Goal: Task Accomplishment & Management: Complete application form

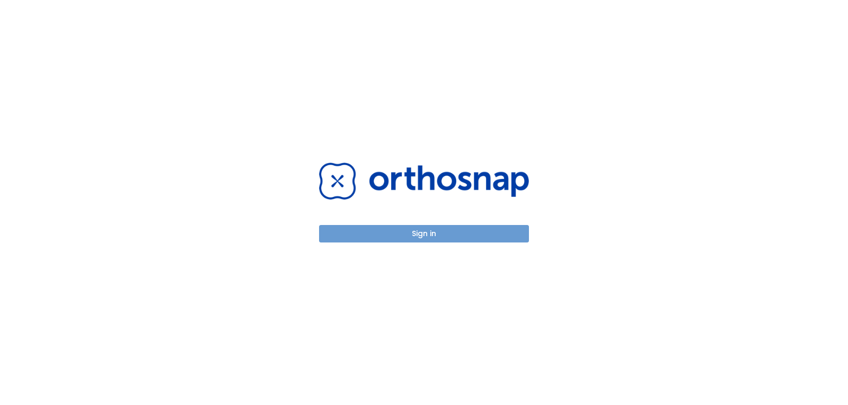
click at [423, 229] on button "Sign in" at bounding box center [424, 233] width 210 height 17
click at [404, 231] on button "Sign in" at bounding box center [424, 233] width 210 height 17
click at [419, 236] on button "Sign in" at bounding box center [424, 233] width 210 height 17
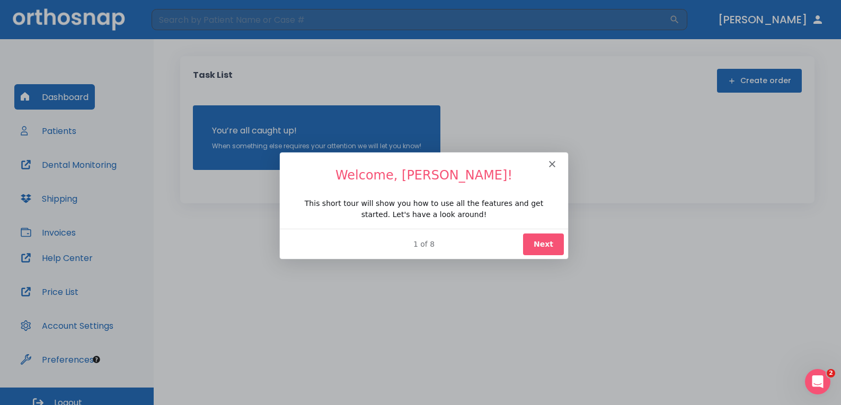
click at [555, 237] on button "Next" at bounding box center [542, 244] width 41 height 22
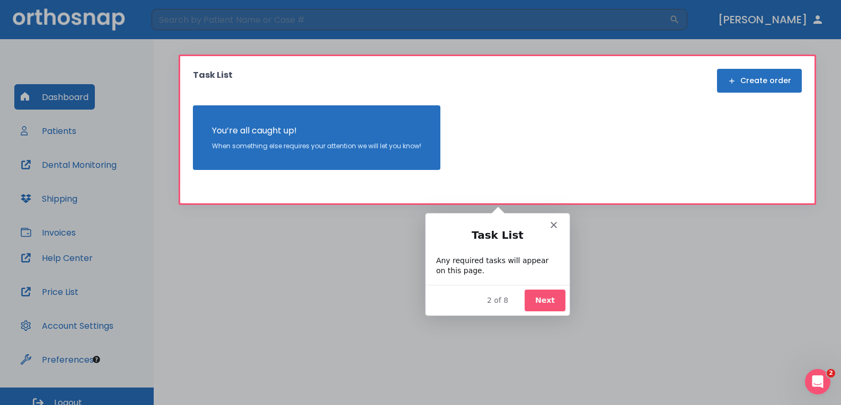
click at [53, 138] on div "Product tour overlay" at bounding box center [420, 202] width 841 height 405
click at [553, 303] on button "Next" at bounding box center [544, 300] width 41 height 22
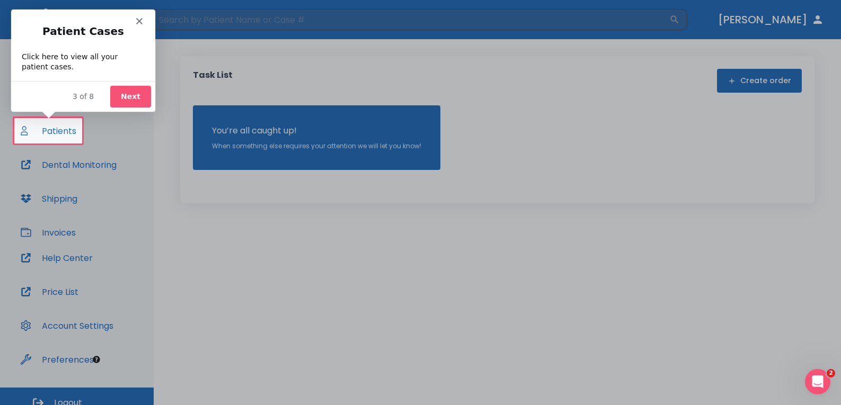
click at [129, 96] on button "Next" at bounding box center [130, 96] width 41 height 22
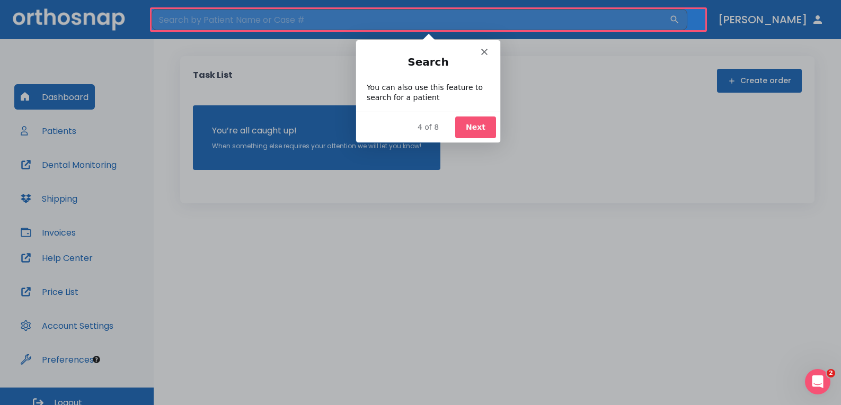
click at [460, 119] on button "Next" at bounding box center [475, 127] width 41 height 22
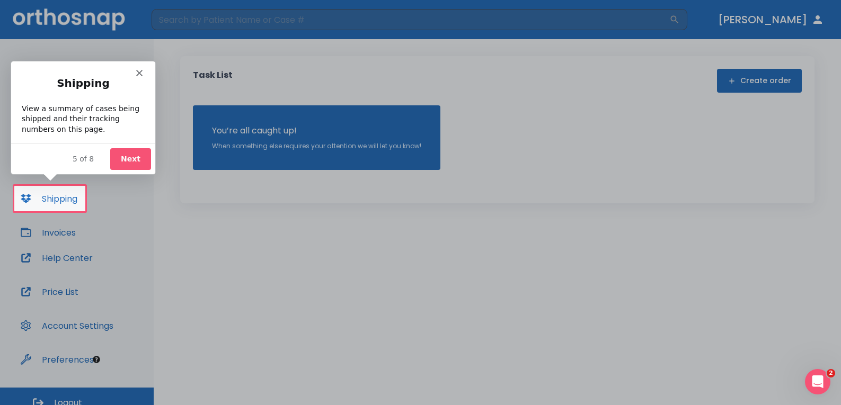
click at [134, 161] on button "Next" at bounding box center [130, 159] width 41 height 22
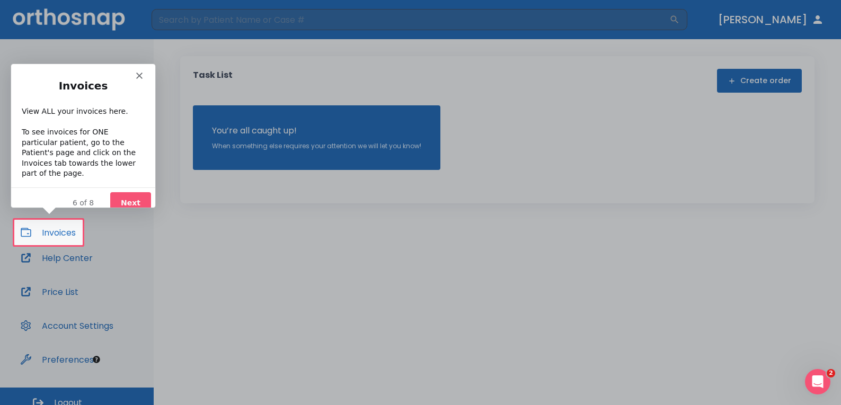
click at [135, 192] on button "Next" at bounding box center [130, 203] width 41 height 22
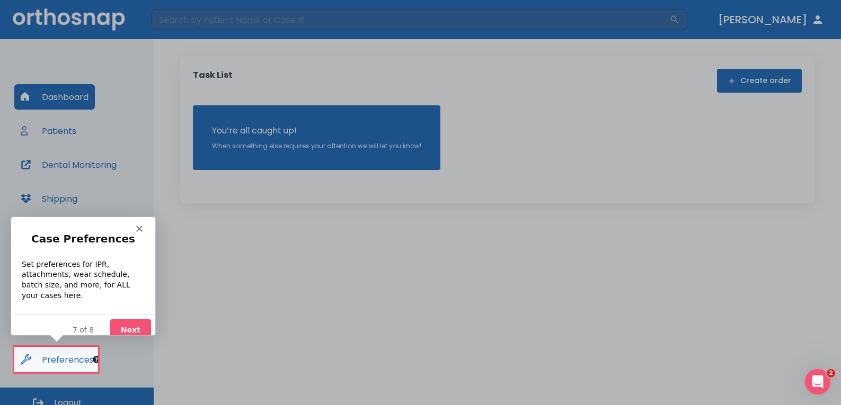
click at [139, 319] on button "Next" at bounding box center [130, 330] width 41 height 22
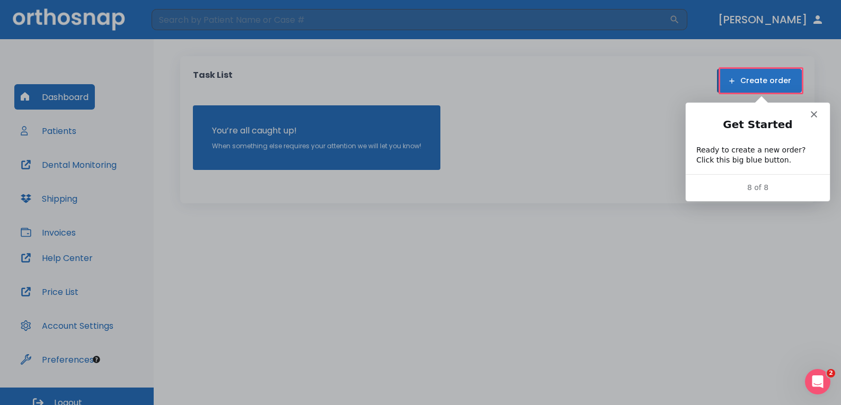
click at [815, 113] on polygon "Close" at bounding box center [813, 114] width 6 height 6
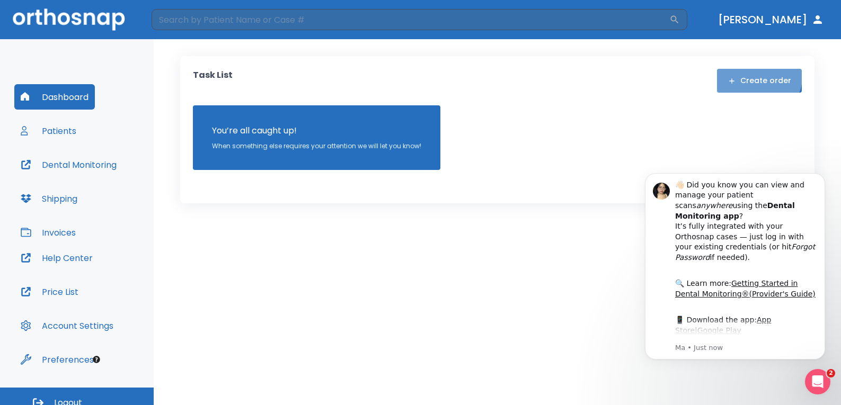
click at [752, 74] on button "Create order" at bounding box center [759, 81] width 85 height 24
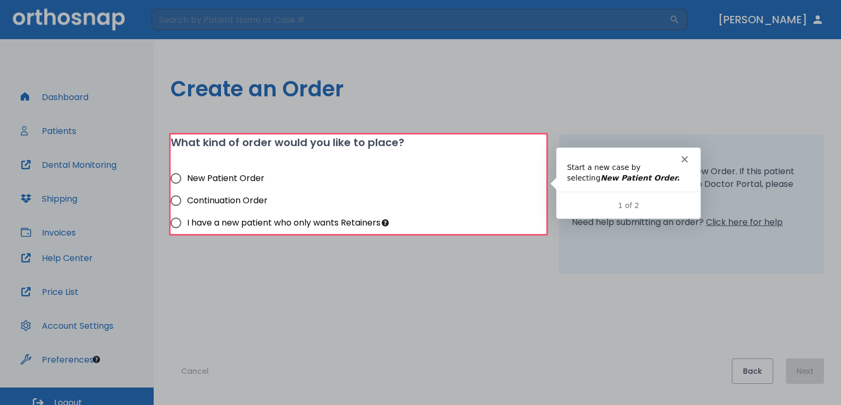
click at [226, 175] on span "New Patient Order" at bounding box center [225, 178] width 77 height 13
click at [187, 175] on input "New Patient Order" at bounding box center [176, 178] width 22 height 22
radio input "true"
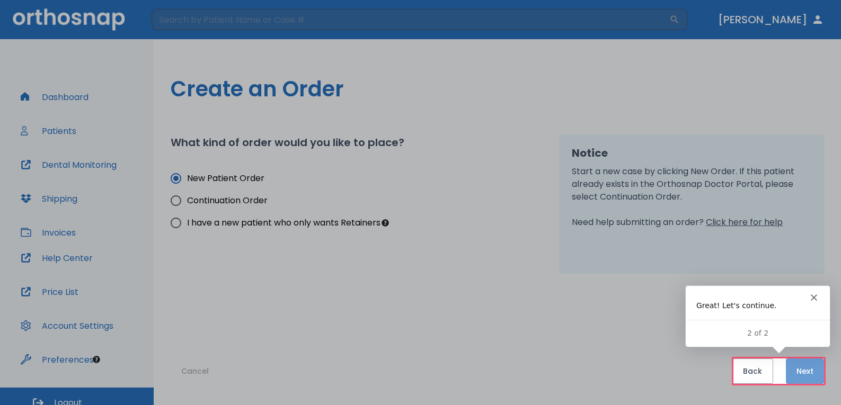
click at [786, 371] on button "Next" at bounding box center [805, 371] width 38 height 25
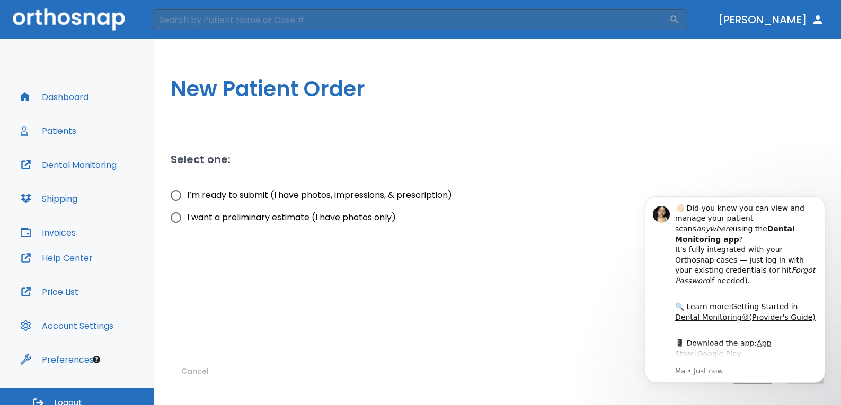
click at [303, 194] on span "I’m ready to submit (I have photos, impressions, & prescription)" at bounding box center [319, 195] width 265 height 13
click at [187, 194] on input "I’m ready to submit (I have photos, impressions, & prescription)" at bounding box center [176, 195] width 22 height 22
radio input "true"
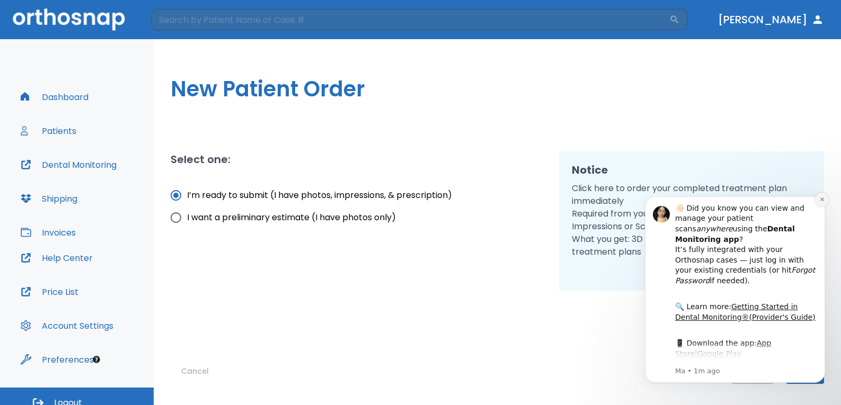
click at [817, 205] on button "Dismiss notification" at bounding box center [822, 200] width 14 height 14
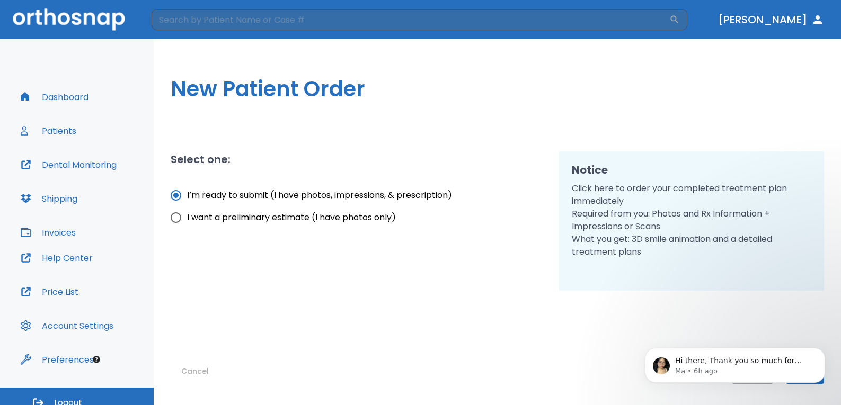
click at [709, 258] on p "Click here to order your completed treatment plan immediately Required from you…" at bounding box center [692, 220] width 240 height 76
click at [821, 349] on icon "Dismiss notification" at bounding box center [822, 351] width 6 height 6
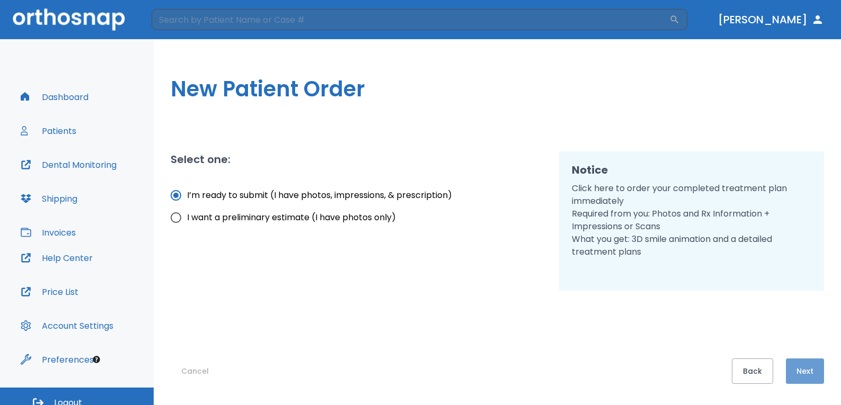
click at [814, 367] on button "Next" at bounding box center [805, 371] width 38 height 25
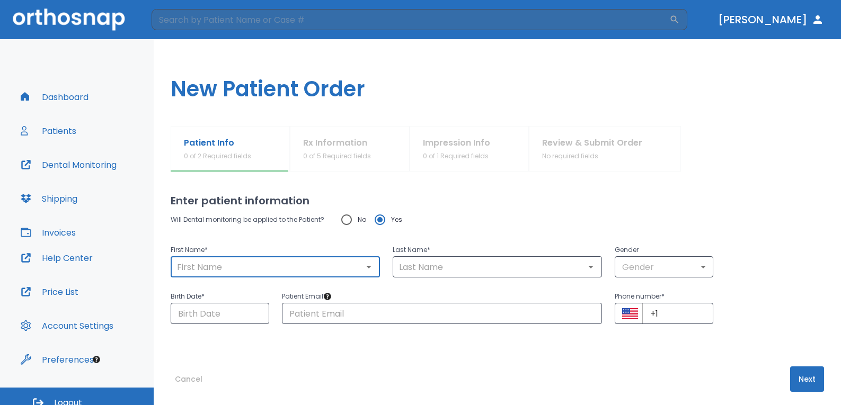
click at [260, 268] on input "text" at bounding box center [275, 267] width 203 height 15
type input "[PERSON_NAME]"
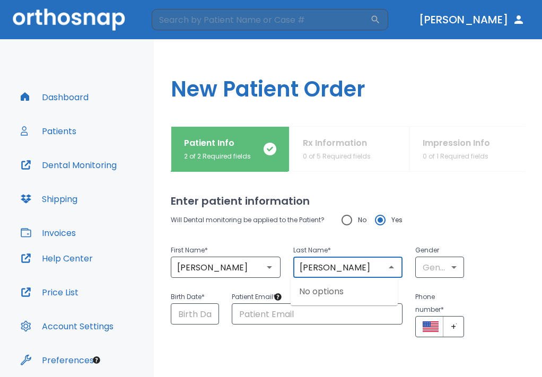
type input "[PERSON_NAME]"
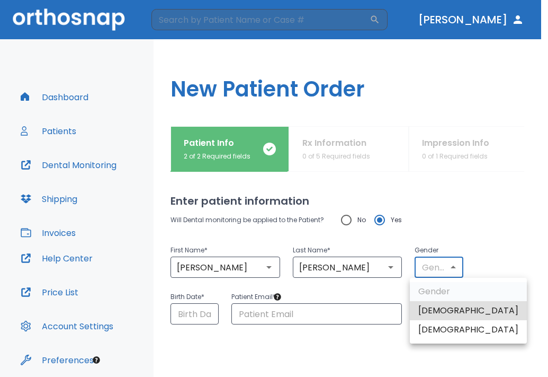
click at [429, 272] on body "​ [PERSON_NAME] Dashboard Patients Dental Monitoring Shipping Invoices Help Cen…" at bounding box center [274, 188] width 548 height 377
click at [437, 314] on li "[DEMOGRAPHIC_DATA]" at bounding box center [468, 310] width 117 height 19
type input "1"
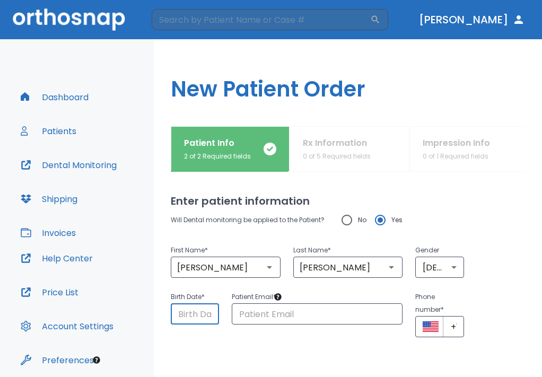
click at [184, 316] on input "Choose date" at bounding box center [195, 313] width 48 height 21
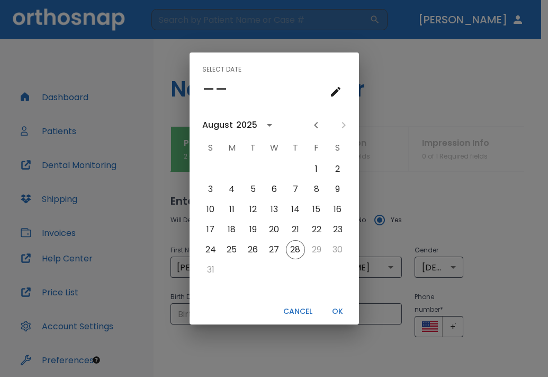
click at [522, 86] on div "Select date –– [DATE] S M T W T F S 1 2 3 4 5 6 7 8 9 10 11 12 13 14 15 16 17 1…" at bounding box center [274, 188] width 548 height 377
type input "[DATE]"
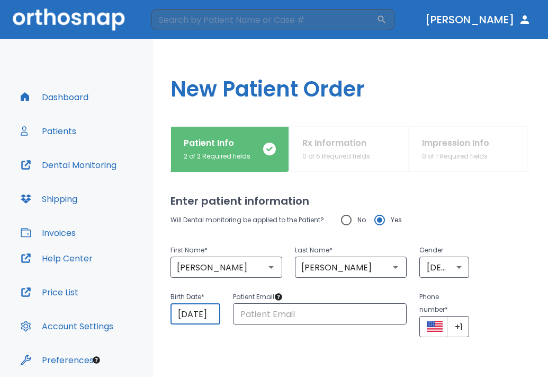
scroll to position [0, 16]
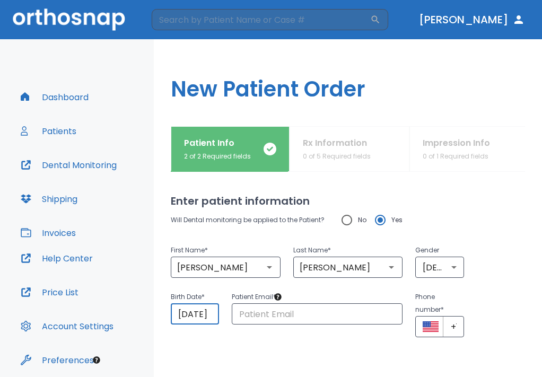
click at [186, 306] on input "[DATE]" at bounding box center [195, 313] width 48 height 21
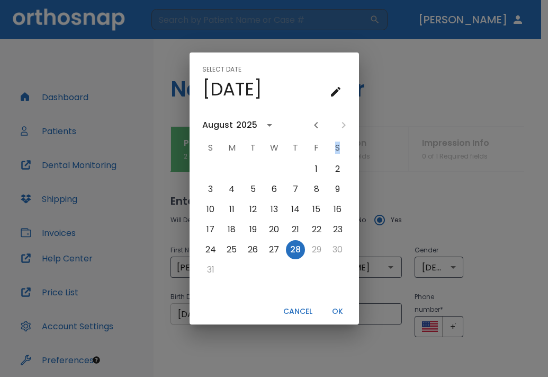
scroll to position [0, 0]
click at [186, 306] on div "Select date Thu, Aug [DATE] S M T W T F S 1 2 3 4 5 6 7 8 9 10 11 12 13 14 15 1…" at bounding box center [274, 188] width 548 height 377
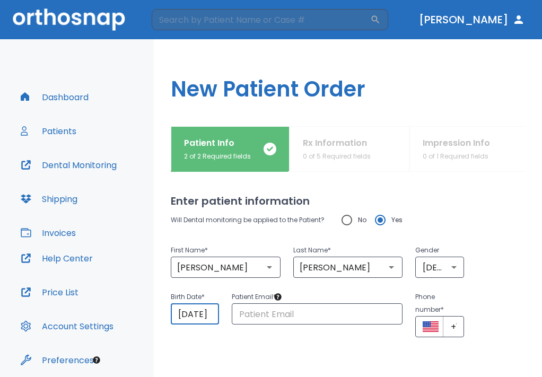
click at [180, 313] on input "[DATE]" at bounding box center [195, 313] width 48 height 21
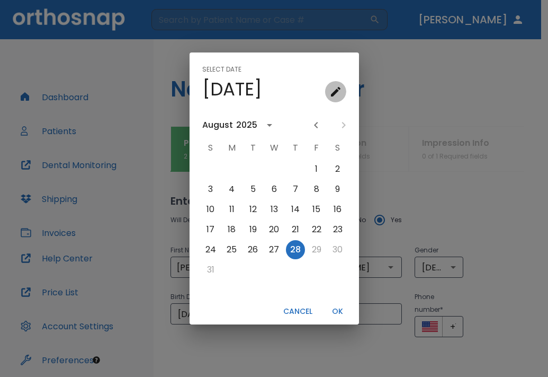
click at [339, 92] on icon "calendar view is open, go to text input view" at bounding box center [336, 91] width 13 height 13
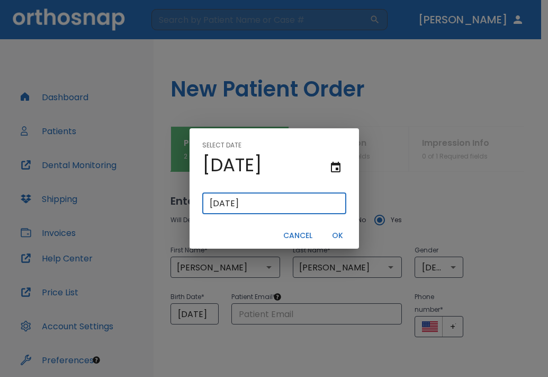
click at [270, 207] on input "[DATE]" at bounding box center [274, 203] width 144 height 21
type input "07/15/"
type input "07/15/0001"
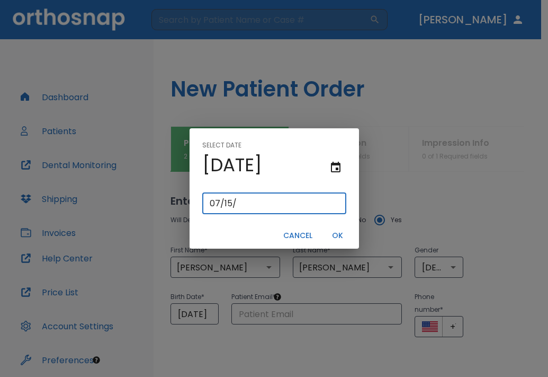
type input "07/15/1"
type input "07/15/0019"
type input "[DATE]"
type input "07/15/0196"
type input "07/15/196"
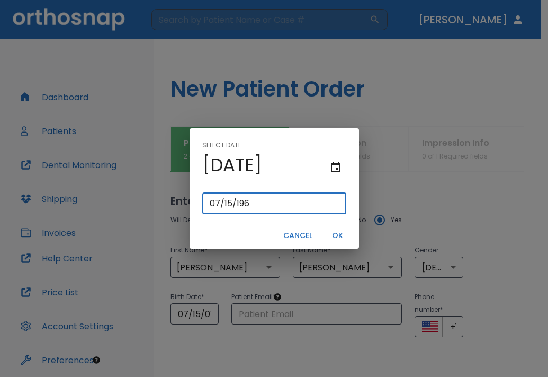
type input "[DATE]"
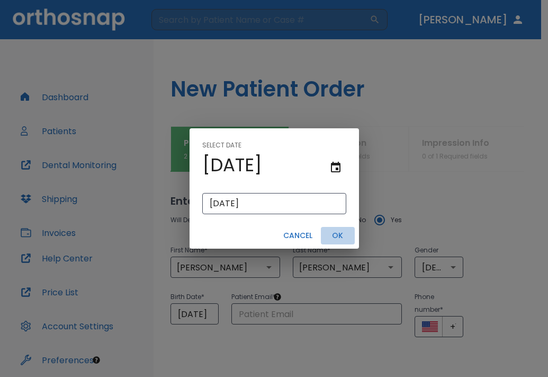
click at [345, 235] on button "OK" at bounding box center [338, 235] width 34 height 17
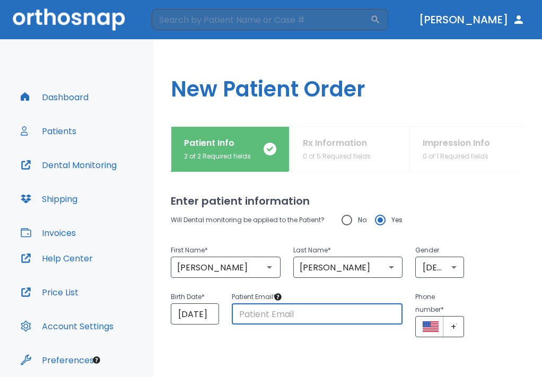
click at [302, 314] on input "text" at bounding box center [317, 313] width 171 height 21
paste input "[EMAIL_ADDRESS][DOMAIN_NAME]"
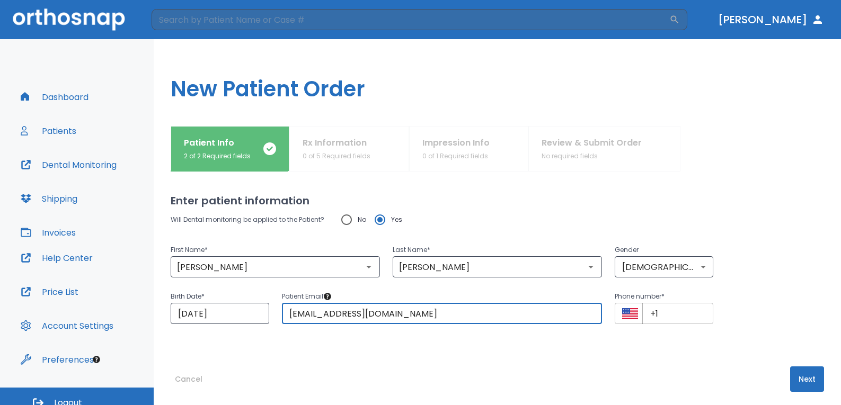
type input "[EMAIL_ADDRESS][DOMAIN_NAME]"
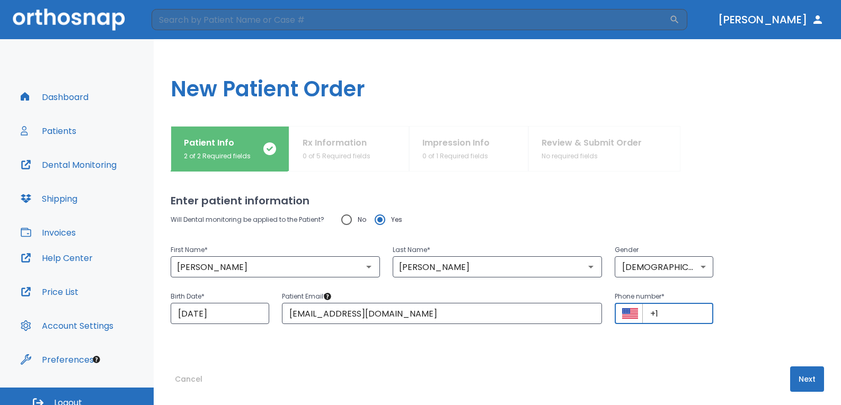
click at [683, 311] on input "+1" at bounding box center [677, 313] width 71 height 21
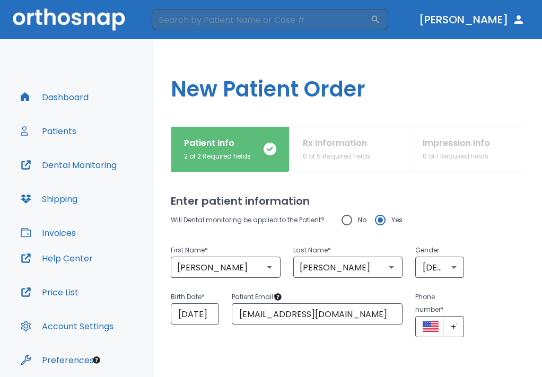
scroll to position [0, 4]
click at [432, 355] on div "Enter patient information Will Dental monitoring be applied to the Patient? No …" at bounding box center [348, 274] width 354 height 205
paste input "4075360683"
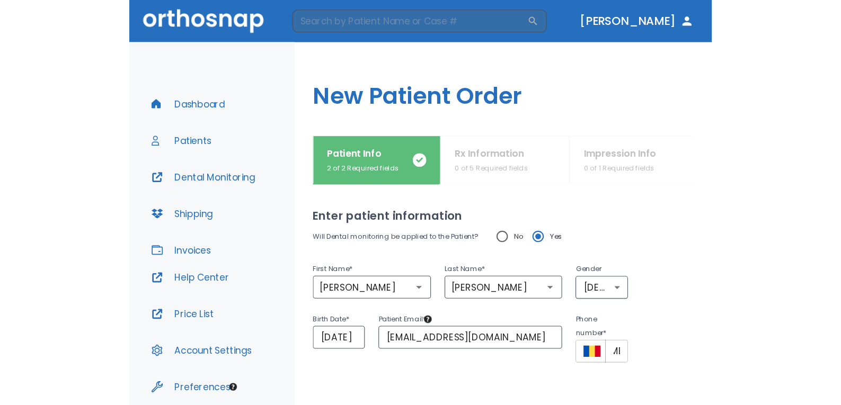
scroll to position [0, 0]
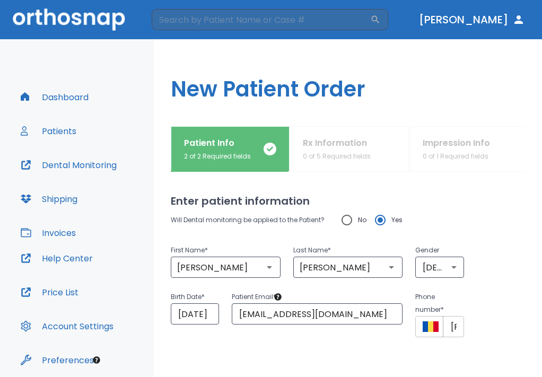
click at [508, 315] on div "Birth Date * [DEMOGRAPHIC_DATA] ​ Patient Email * [EMAIL_ADDRESS][DOMAIN_NAME] …" at bounding box center [341, 307] width 367 height 59
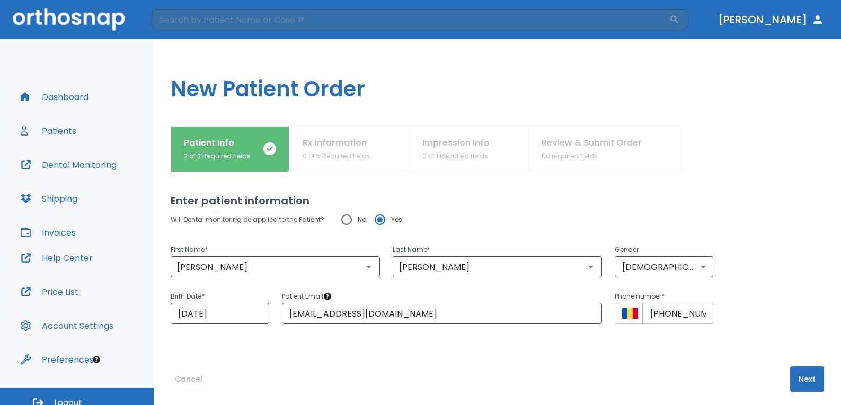
click at [656, 315] on input "[PHONE_NUMBER]" at bounding box center [677, 313] width 71 height 21
type input "[PHONE_NUMBER]"
click at [767, 309] on div "Birth Date * [DEMOGRAPHIC_DATA] ​ Patient Email * [EMAIL_ADDRESS][DOMAIN_NAME] …" at bounding box center [491, 301] width 666 height 47
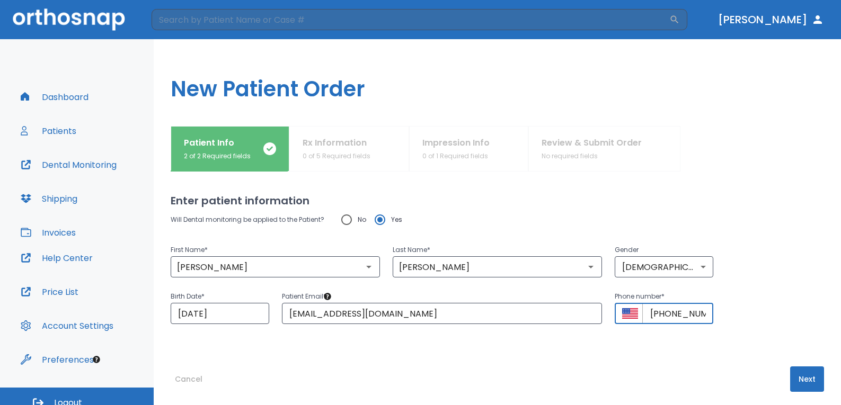
click at [687, 314] on input "[PHONE_NUMBER]" at bounding box center [677, 313] width 71 height 21
click at [432, 344] on div "Enter patient information Will Dental monitoring be applied to the Patient? No …" at bounding box center [497, 289] width 653 height 234
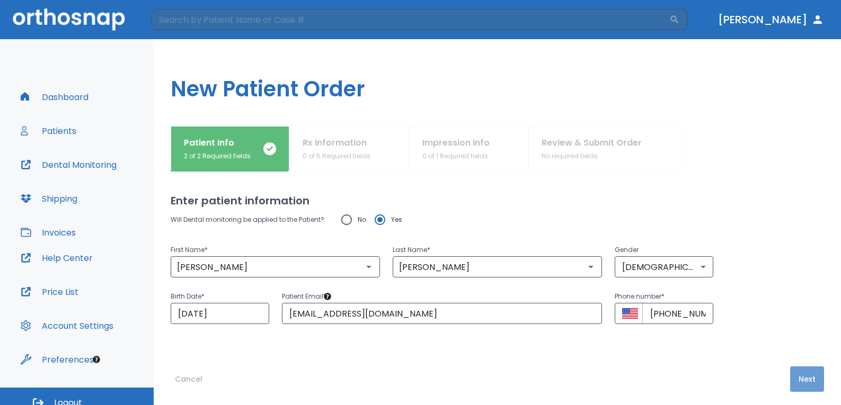
click at [798, 382] on button "Next" at bounding box center [807, 379] width 34 height 25
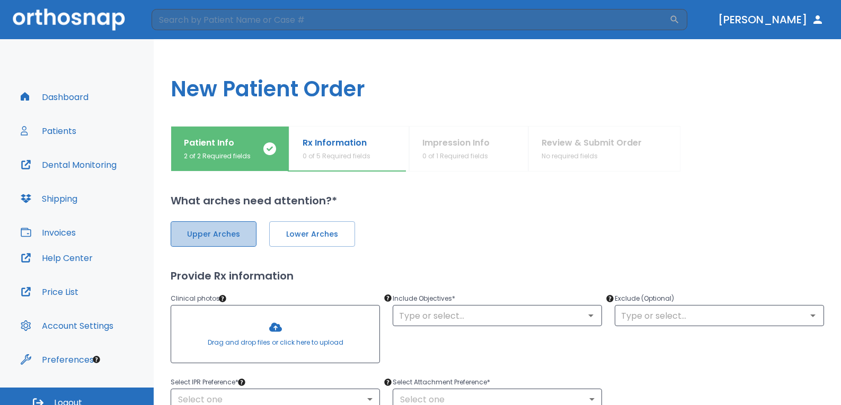
click at [216, 234] on span "Upper Arches" at bounding box center [214, 234] width 64 height 11
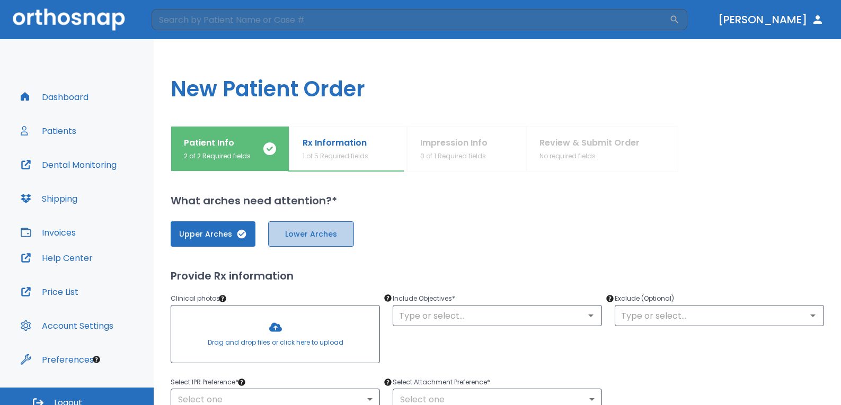
click at [277, 228] on button "Lower Arches" at bounding box center [311, 233] width 86 height 25
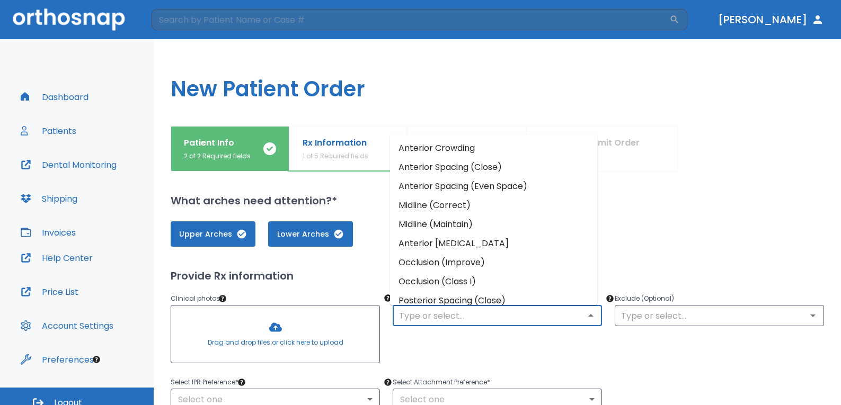
click at [451, 314] on input "text" at bounding box center [497, 315] width 203 height 15
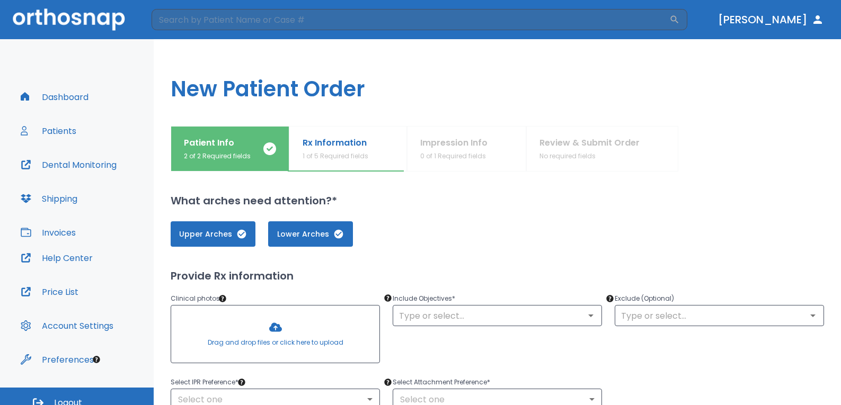
click at [622, 352] on div "Exclude (Optional) ​" at bounding box center [713, 324] width 222 height 88
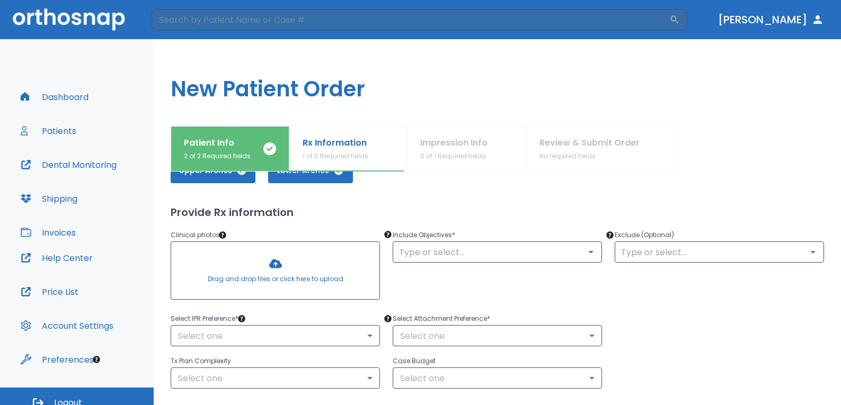
scroll to position [42, 0]
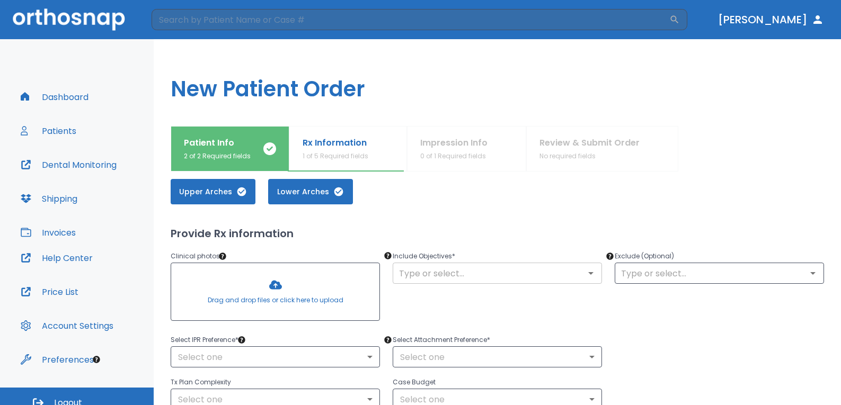
click at [586, 268] on icon "Open" at bounding box center [590, 273] width 13 height 13
click at [529, 307] on div "Include Objectives * ​" at bounding box center [491, 281] width 222 height 88
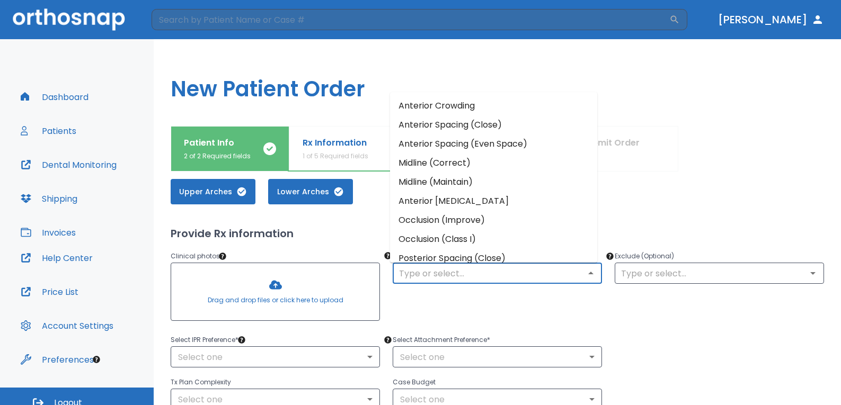
click at [521, 271] on input "text" at bounding box center [497, 273] width 203 height 15
click at [531, 108] on li "Anterior Crowding" at bounding box center [493, 104] width 207 height 19
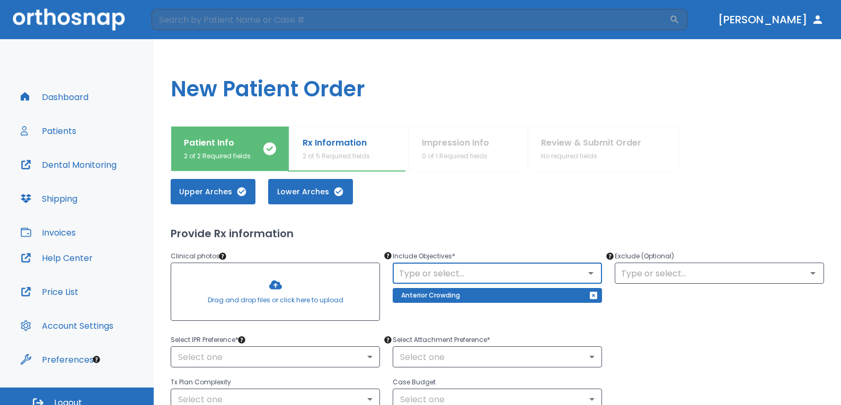
click at [595, 276] on div "​" at bounding box center [497, 273] width 209 height 21
click at [584, 276] on icon "Open" at bounding box center [590, 273] width 13 height 13
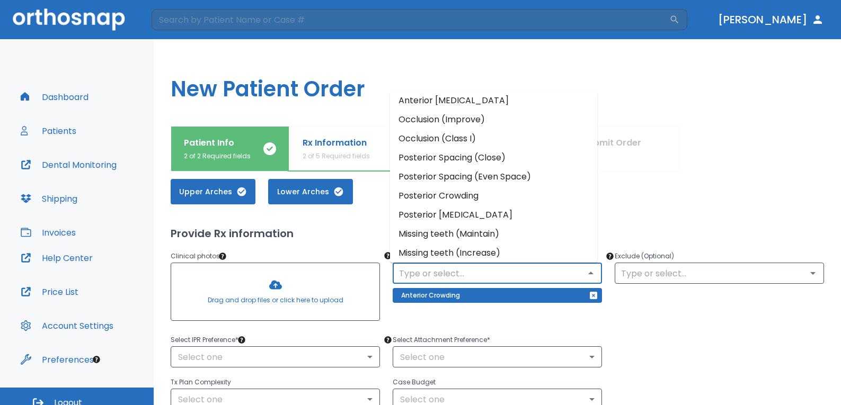
scroll to position [124, 0]
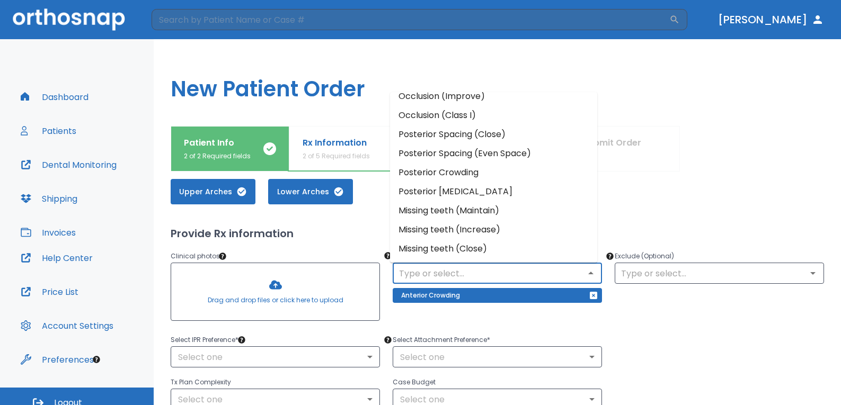
click at [517, 170] on li "Posterior Crowding" at bounding box center [493, 172] width 207 height 19
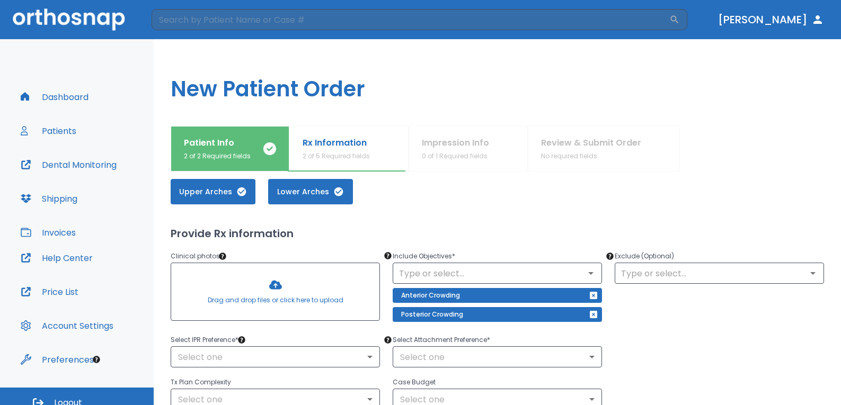
click at [689, 285] on div "Exclude (Optional) ​" at bounding box center [713, 281] width 222 height 88
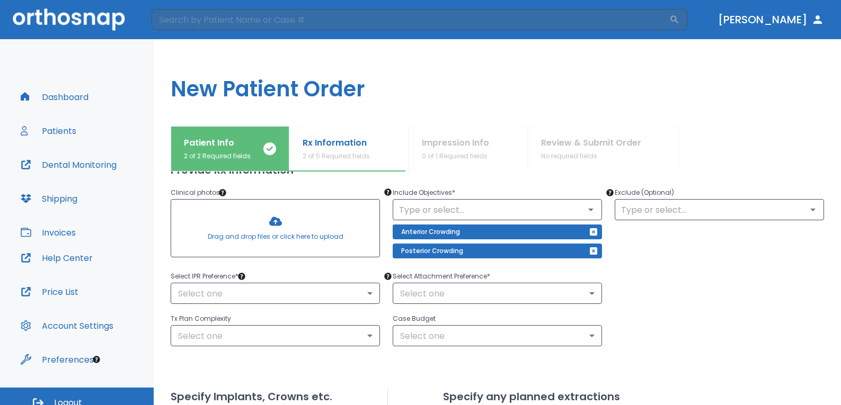
scroll to position [127, 0]
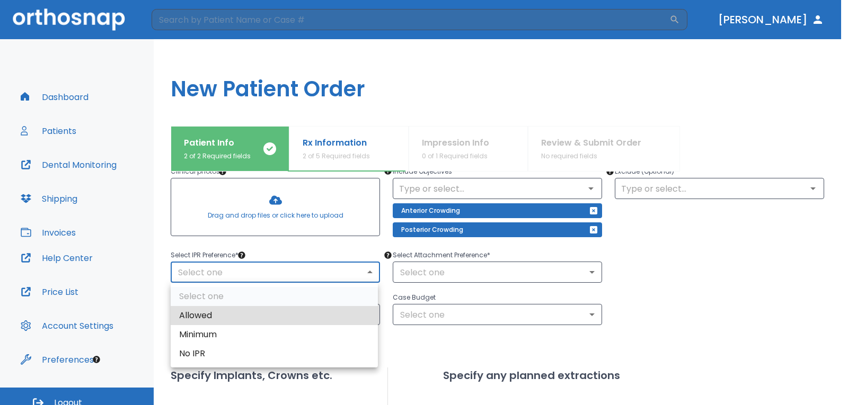
click at [365, 281] on body "​ [PERSON_NAME] Dashboard Patients Dental Monitoring Shipping Invoices Help Cen…" at bounding box center [424, 202] width 848 height 405
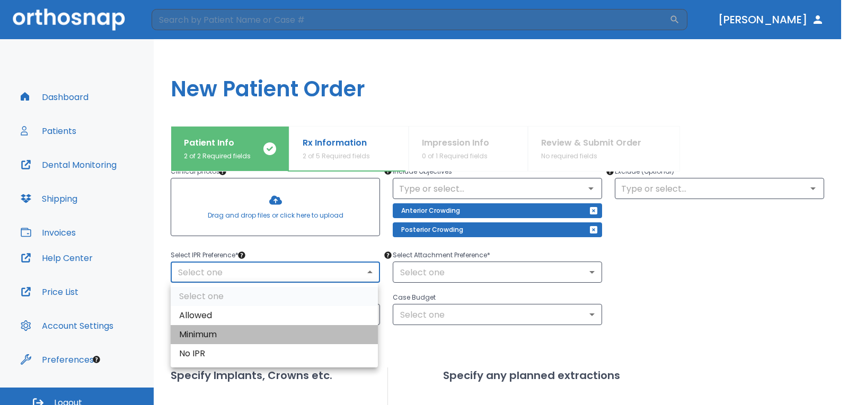
click at [310, 330] on li "Minimum" at bounding box center [274, 334] width 207 height 19
type input "2"
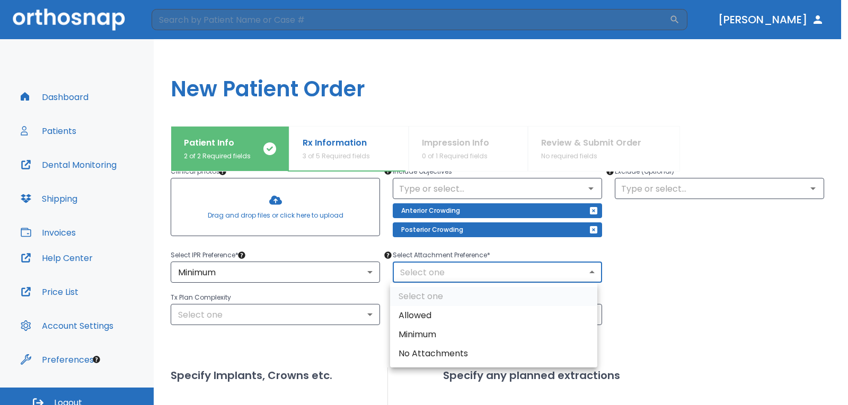
click at [429, 280] on body "​ [PERSON_NAME] Dashboard Patients Dental Monitoring Shipping Invoices Help Cen…" at bounding box center [424, 202] width 848 height 405
click at [388, 258] on div at bounding box center [424, 202] width 848 height 405
click at [402, 273] on body "​ [PERSON_NAME] Dashboard Patients Dental Monitoring Shipping Invoices Help Cen…" at bounding box center [424, 202] width 848 height 405
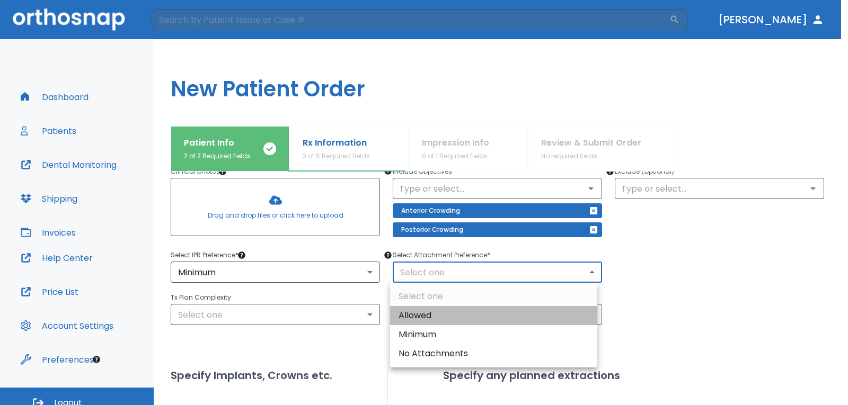
click at [416, 316] on li "Allowed" at bounding box center [493, 315] width 207 height 19
type input "1"
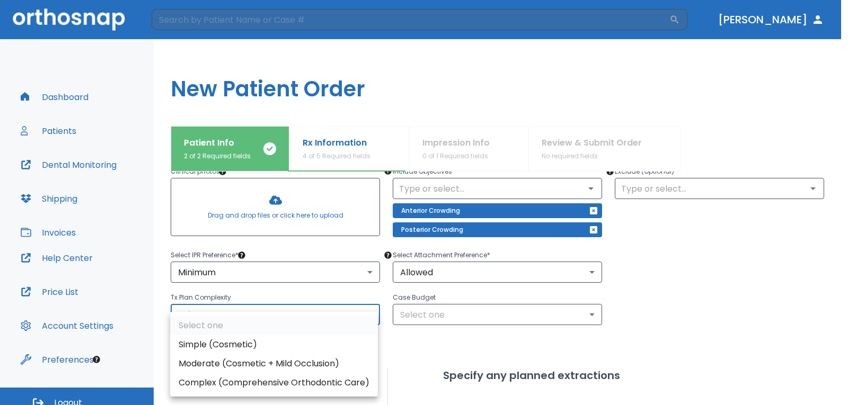
click at [348, 318] on body "​ [PERSON_NAME] Dashboard Patients Dental Monitoring Shipping Invoices Help Cen…" at bounding box center [424, 202] width 848 height 405
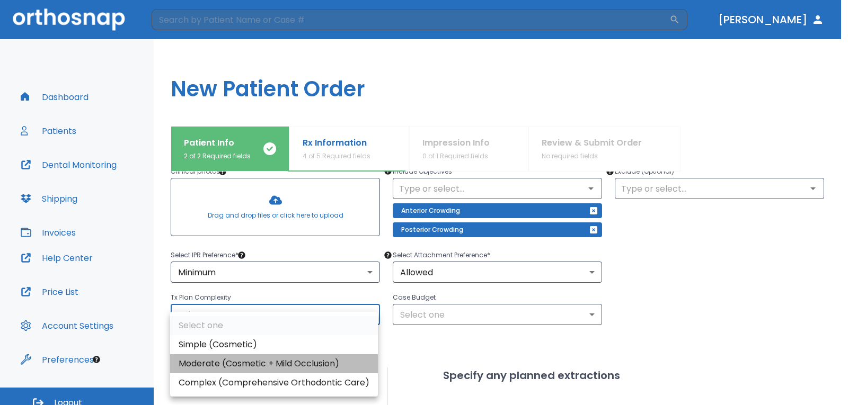
click at [326, 363] on li "Moderate (Cosmetic + Mild Occlusion)" at bounding box center [274, 363] width 208 height 19
type input "1"
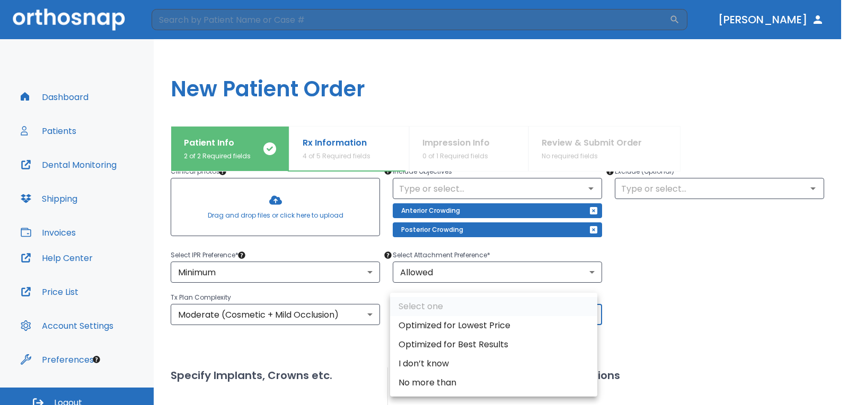
click at [441, 314] on body "​ [PERSON_NAME] Dashboard Patients Dental Monitoring Shipping Invoices Help Cen…" at bounding box center [424, 202] width 848 height 405
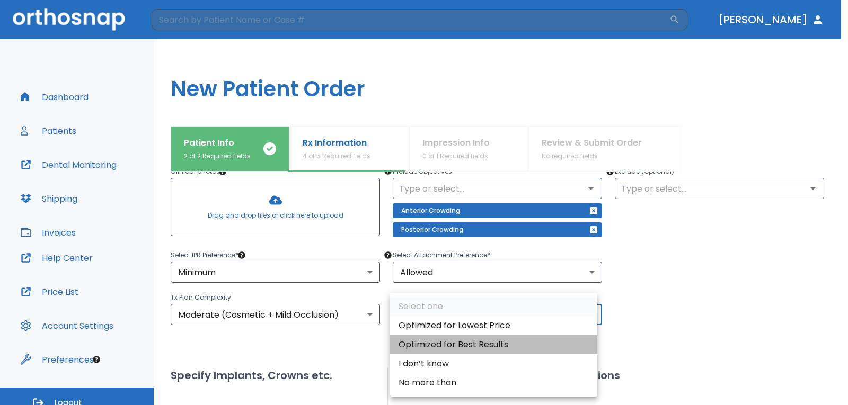
click at [503, 343] on li "Optimized for Best Results" at bounding box center [493, 344] width 207 height 19
type input "1"
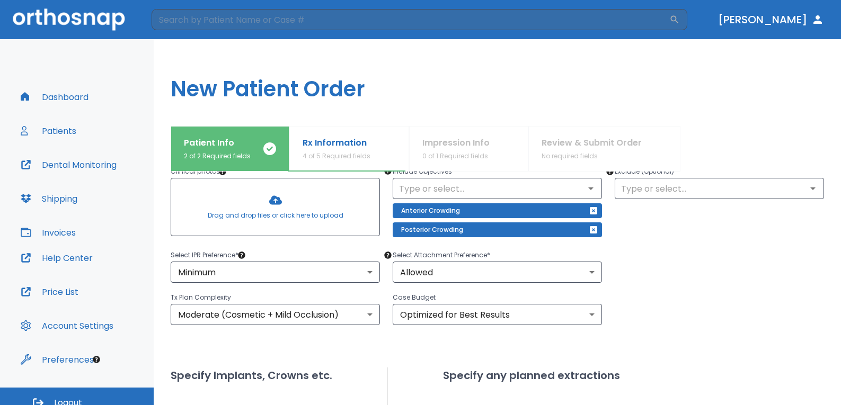
click at [629, 311] on div at bounding box center [713, 302] width 222 height 47
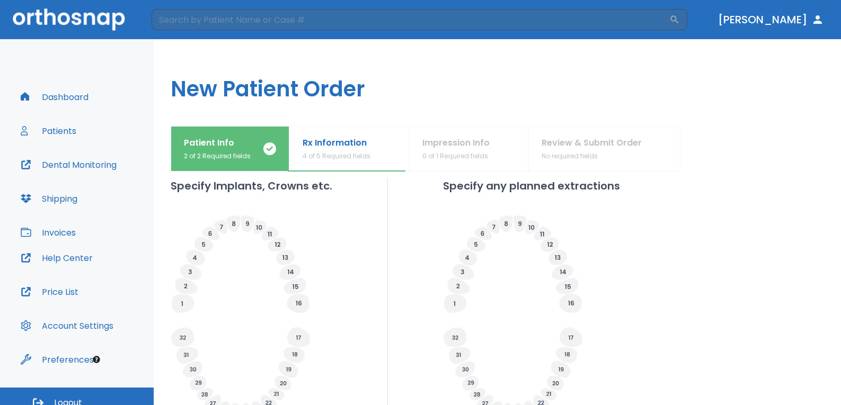
scroll to position [297, 0]
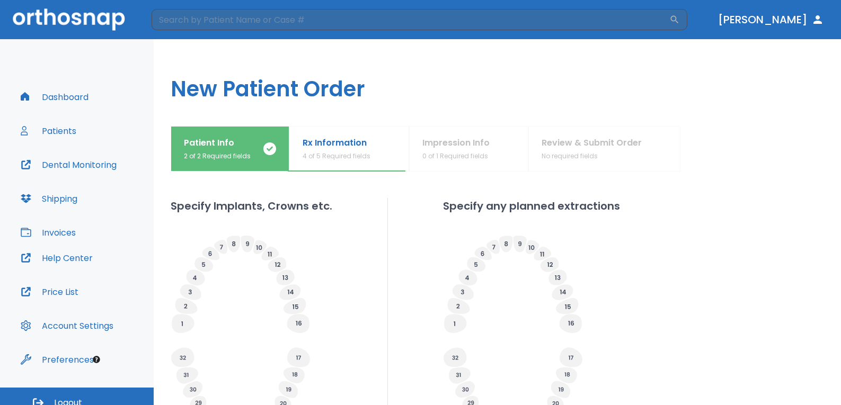
click at [237, 319] on icon at bounding box center [241, 284] width 140 height 99
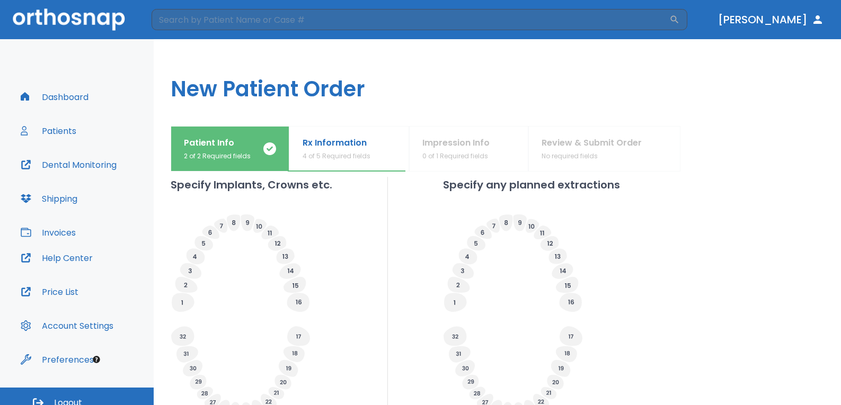
scroll to position [339, 0]
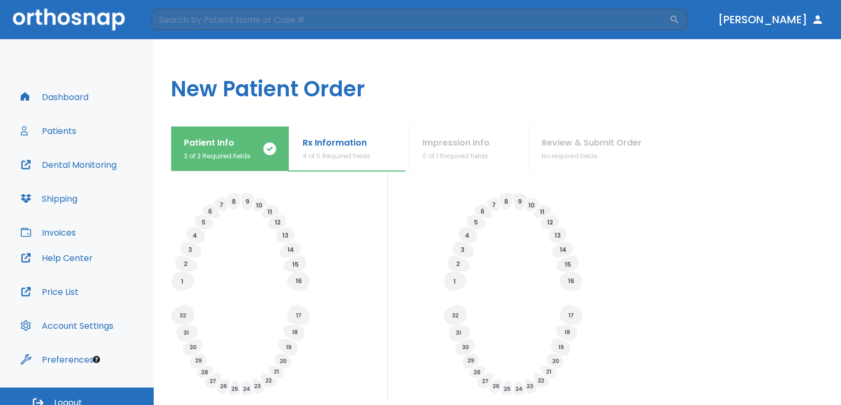
click at [325, 227] on div at bounding box center [252, 296] width 162 height 207
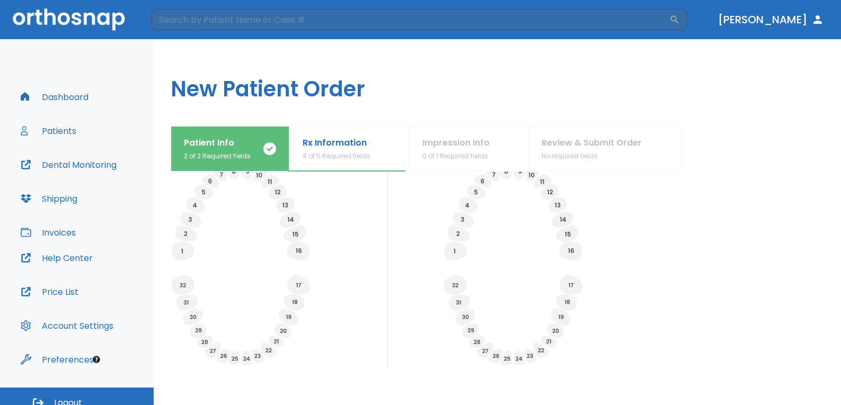
scroll to position [382, 0]
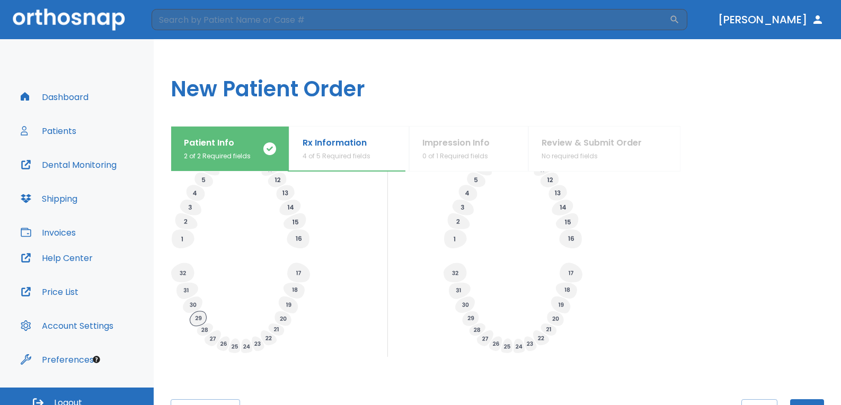
click at [197, 313] on icon at bounding box center [198, 319] width 16 height 15
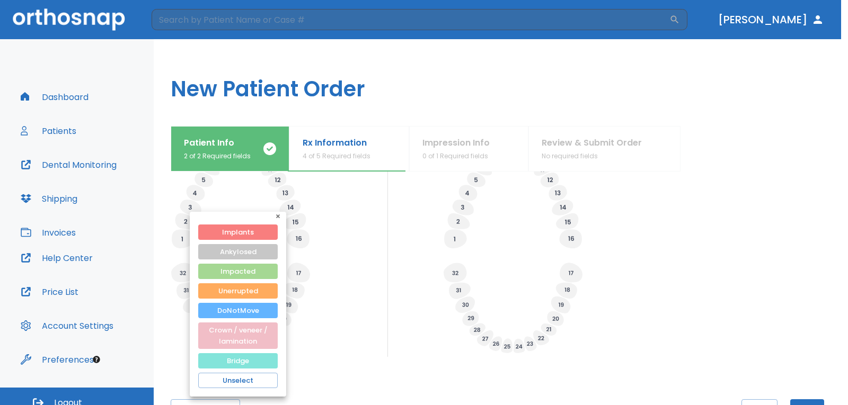
click at [244, 358] on button "Bridge" at bounding box center [237, 360] width 79 height 15
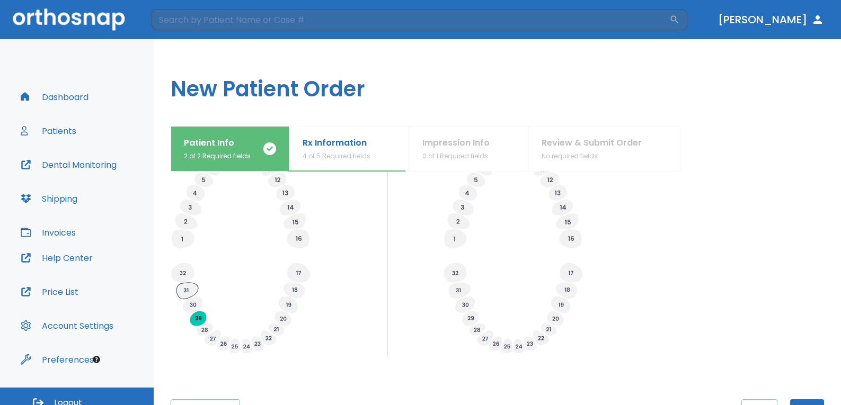
click at [183, 287] on icon at bounding box center [187, 291] width 22 height 16
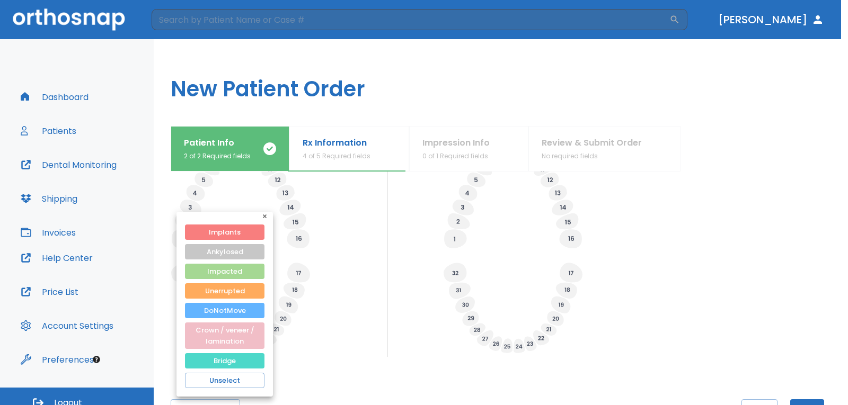
click at [215, 356] on button "Bridge" at bounding box center [224, 360] width 79 height 15
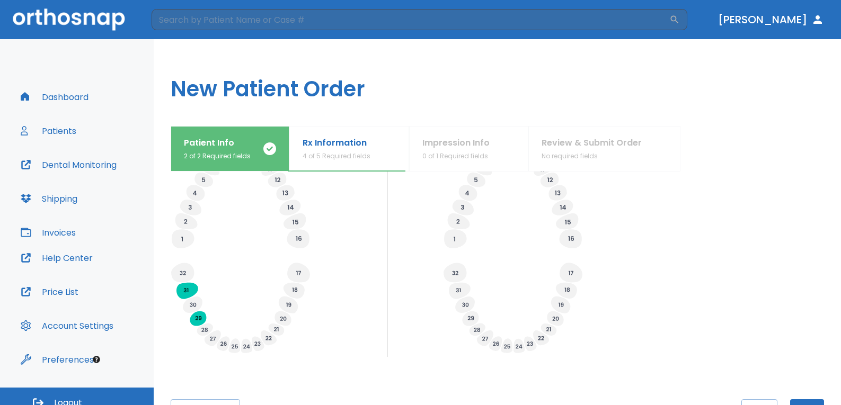
click at [192, 304] on icon at bounding box center [193, 305] width 6 height 4
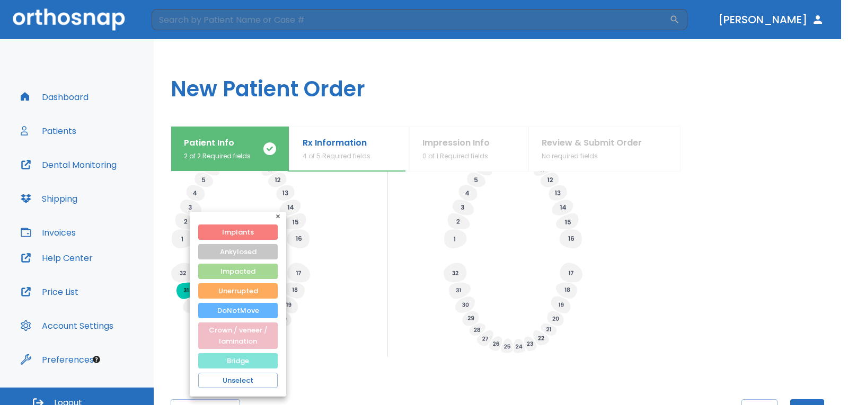
click at [224, 359] on button "Bridge" at bounding box center [237, 360] width 79 height 15
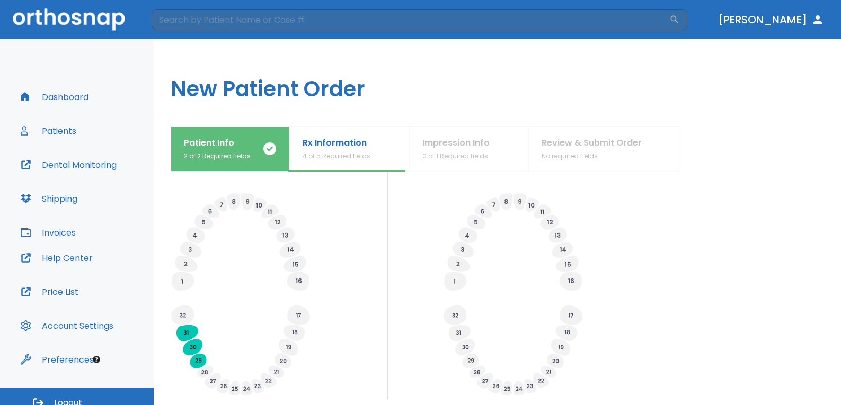
scroll to position [351, 0]
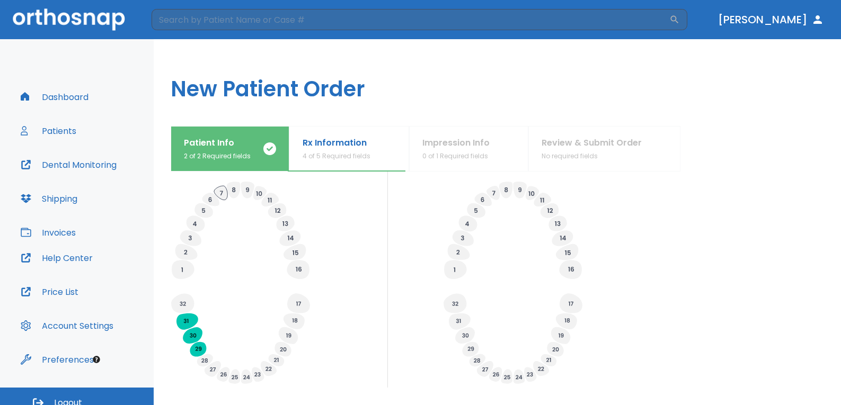
click at [223, 193] on icon at bounding box center [220, 193] width 13 height 14
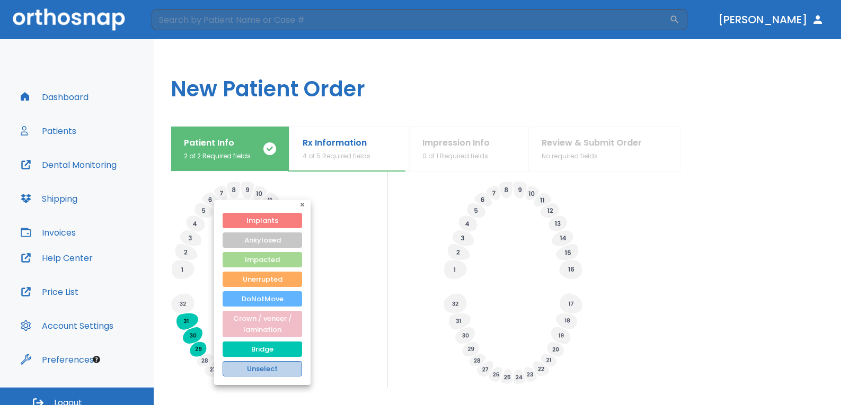
click at [275, 369] on button "Unselect" at bounding box center [262, 368] width 79 height 15
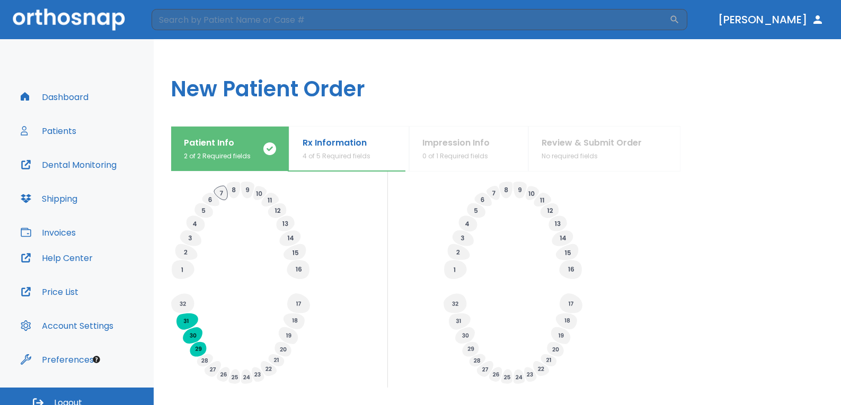
click at [220, 191] on icon at bounding box center [220, 193] width 13 height 14
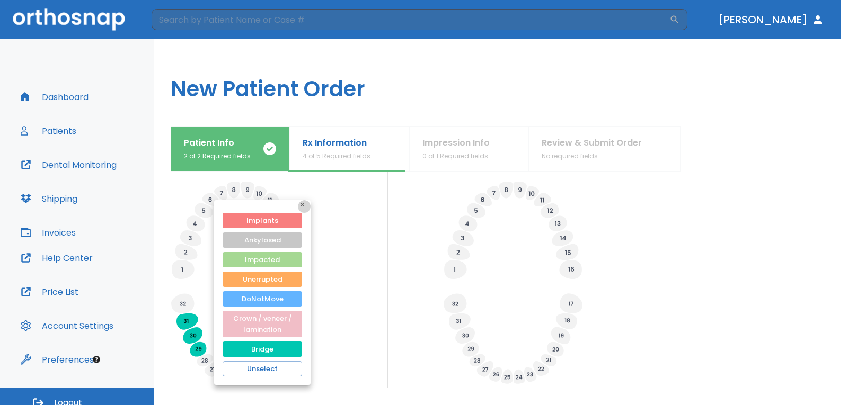
click at [302, 205] on icon "button" at bounding box center [302, 205] width 4 height 4
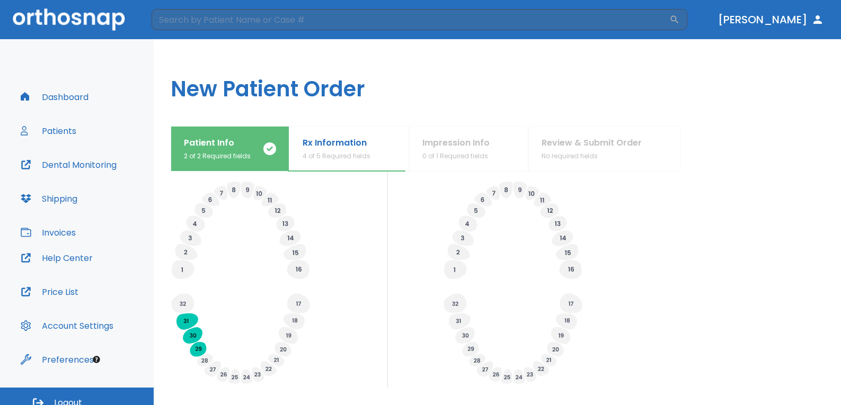
click at [302, 205] on icon at bounding box center [241, 230] width 140 height 99
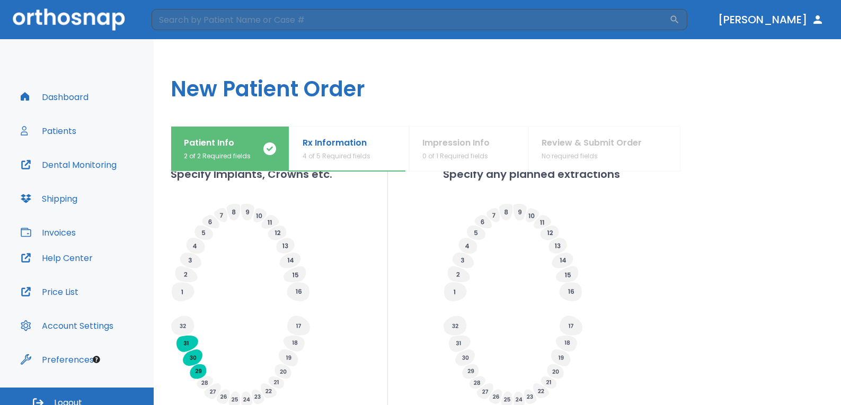
scroll to position [330, 0]
click at [488, 215] on icon at bounding box center [492, 214] width 13 height 14
click at [540, 227] on span "Extracted" at bounding box center [535, 230] width 41 height 13
click at [515, 227] on input "Extracted" at bounding box center [507, 230] width 15 height 15
radio input "false"
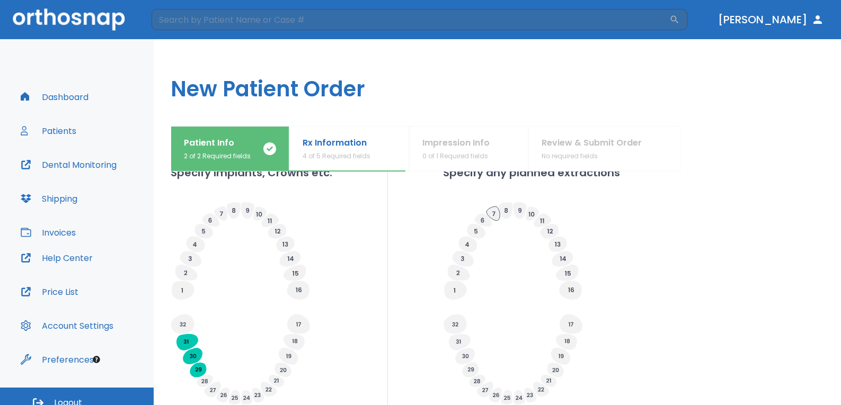
click at [491, 213] on icon at bounding box center [492, 214] width 13 height 14
click at [636, 235] on div "Specify Implants, Crowns etc. Specify any planned extractions" at bounding box center [497, 287] width 653 height 244
click at [537, 242] on span "Planned" at bounding box center [532, 244] width 34 height 13
click at [515, 242] on input "Planned" at bounding box center [507, 244] width 15 height 15
radio input "false"
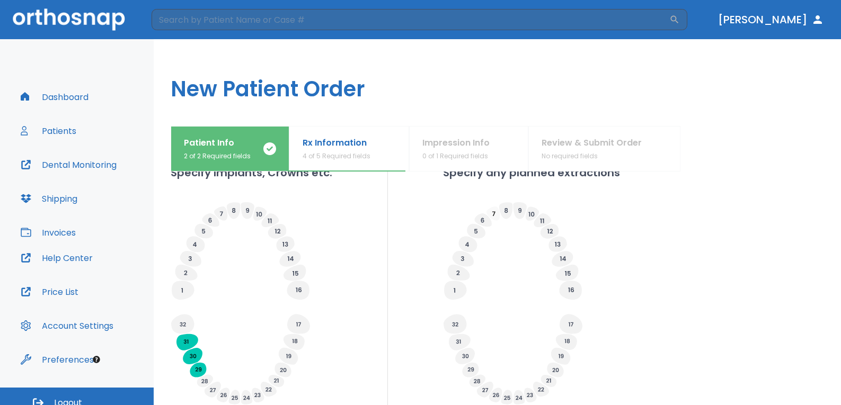
click at [492, 215] on icon at bounding box center [493, 213] width 3 height 5
click at [519, 232] on span "Extracted" at bounding box center [535, 230] width 41 height 13
click at [515, 232] on input "Extracted" at bounding box center [507, 230] width 15 height 15
radio input "false"
click at [563, 269] on icon at bounding box center [567, 273] width 22 height 16
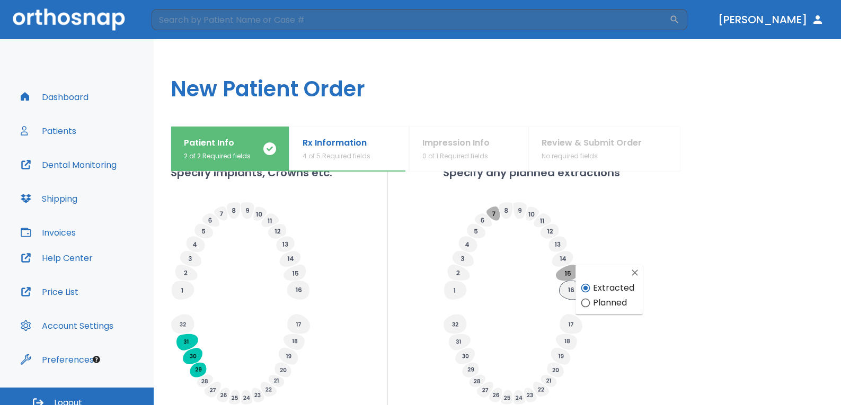
click at [571, 292] on icon at bounding box center [570, 290] width 22 height 19
click at [570, 338] on icon at bounding box center [566, 342] width 21 height 16
click at [460, 351] on icon at bounding box center [465, 356] width 20 height 16
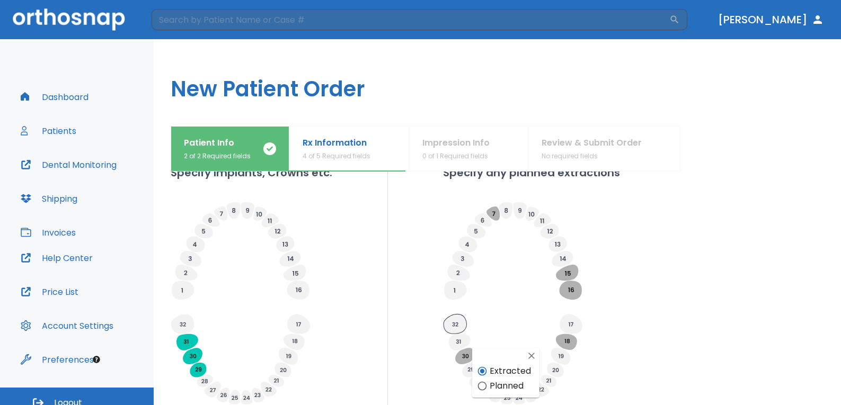
click at [455, 320] on icon at bounding box center [455, 324] width 23 height 20
click at [451, 284] on icon at bounding box center [455, 290] width 22 height 19
click at [584, 358] on div at bounding box center [531, 305] width 177 height 207
click at [523, 292] on icon "button" at bounding box center [523, 288] width 11 height 11
radio input "false"
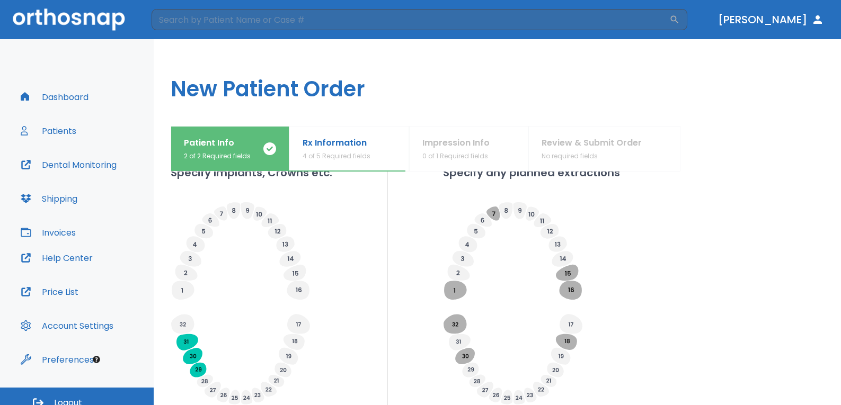
click at [667, 284] on div "Specify Implants, Crowns etc. Specify any planned extractions" at bounding box center [497, 287] width 653 height 244
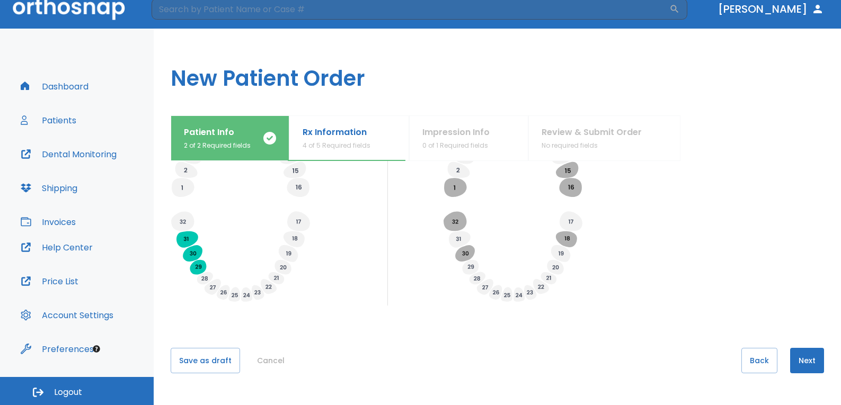
scroll to position [11, 0]
click at [800, 364] on button "Next" at bounding box center [807, 360] width 34 height 25
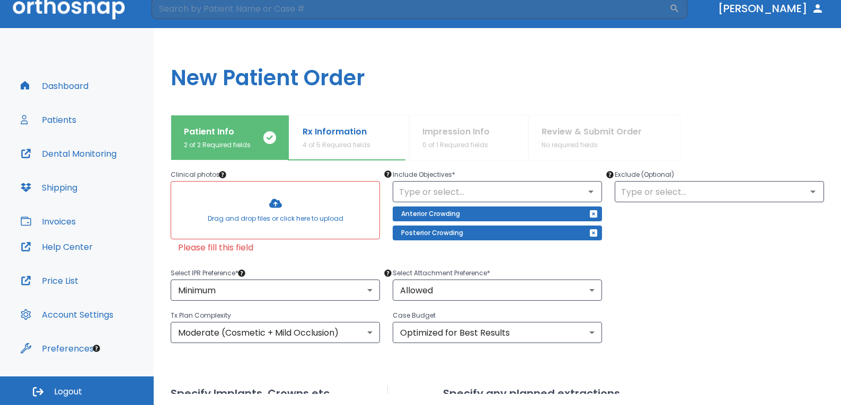
scroll to position [108, 0]
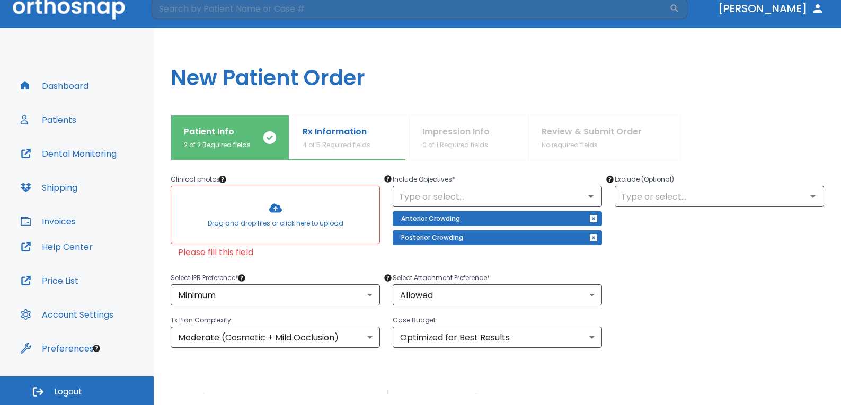
click at [277, 202] on div at bounding box center [275, 215] width 208 height 57
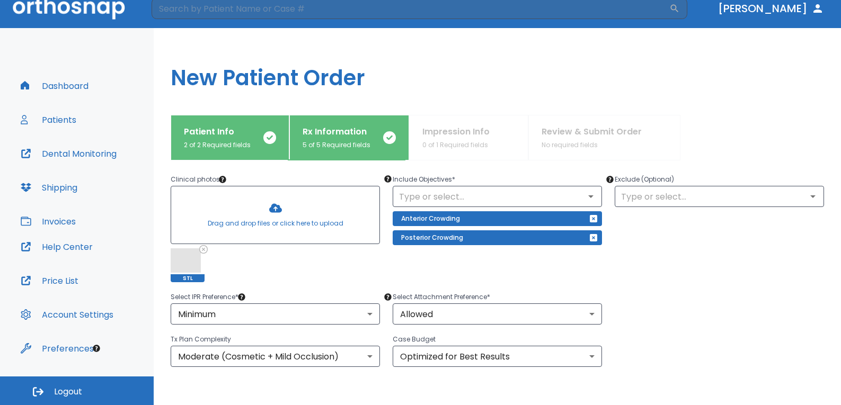
click at [270, 206] on div at bounding box center [275, 215] width 208 height 57
click at [252, 202] on div at bounding box center [275, 215] width 208 height 57
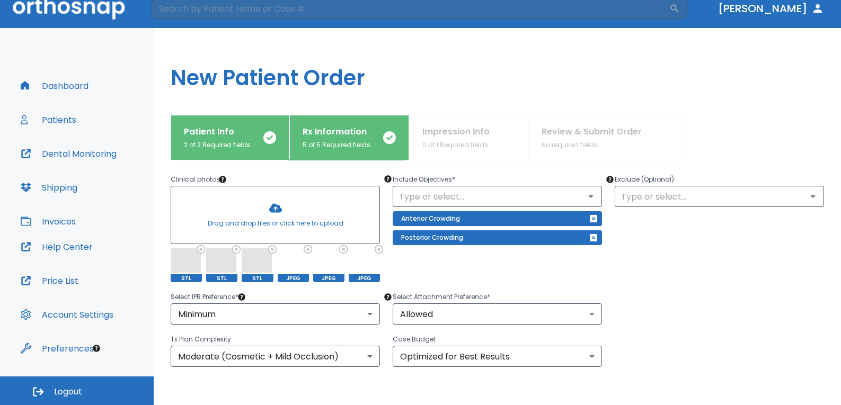
click at [269, 220] on div at bounding box center [275, 215] width 208 height 57
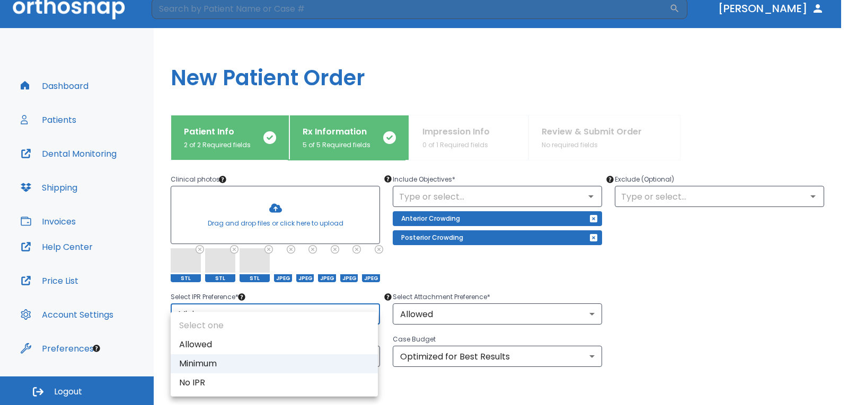
click at [313, 307] on body "​ [PERSON_NAME] Dashboard Patients Dental Monitoring Shipping Invoices Help Cen…" at bounding box center [424, 191] width 848 height 405
click at [313, 307] on div at bounding box center [424, 202] width 848 height 405
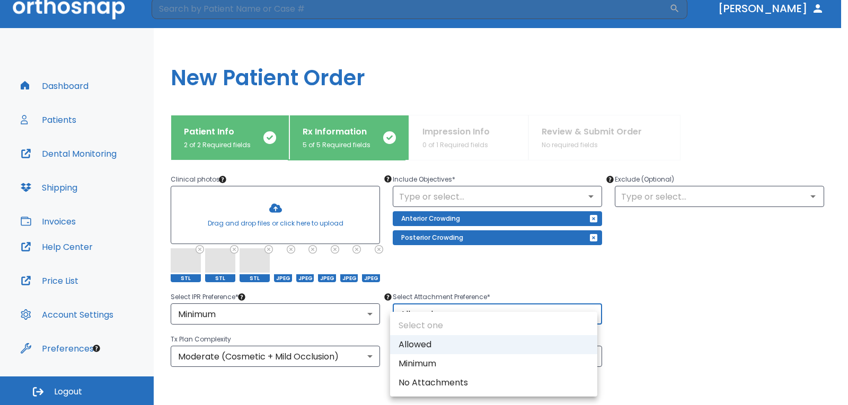
click at [412, 313] on body "​ [PERSON_NAME] Dashboard Patients Dental Monitoring Shipping Invoices Help Cen…" at bounding box center [424, 191] width 848 height 405
click at [468, 281] on div at bounding box center [424, 202] width 848 height 405
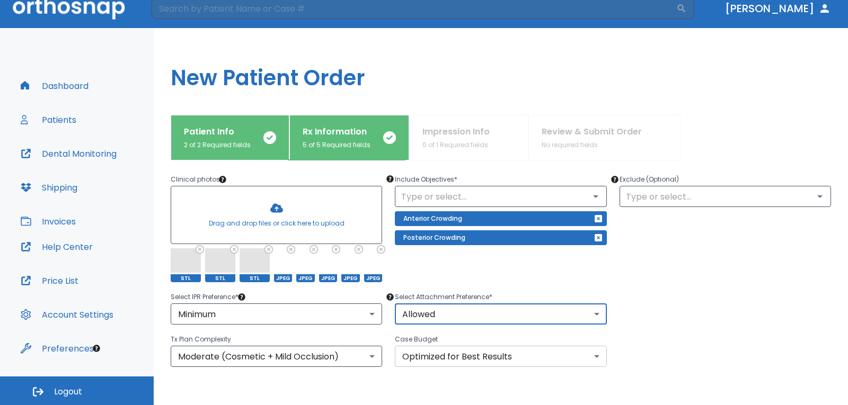
click at [440, 361] on body "​ [PERSON_NAME] Dashboard Patients Dental Monitoring Shipping Invoices Help Cen…" at bounding box center [424, 191] width 848 height 405
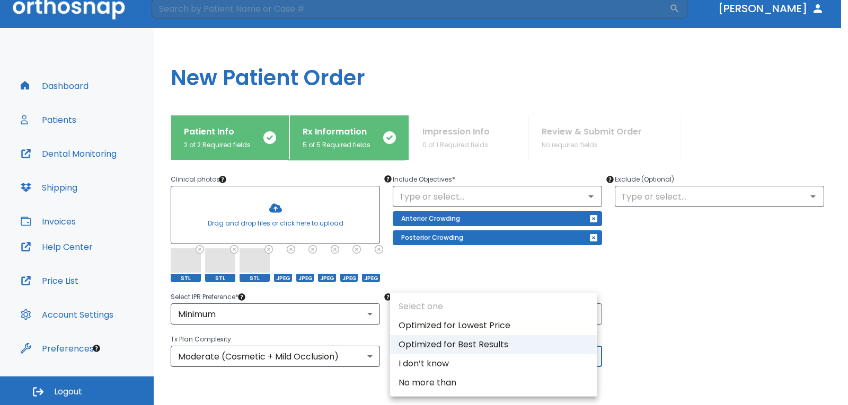
click at [526, 348] on li "Optimized for Best Results" at bounding box center [493, 344] width 207 height 19
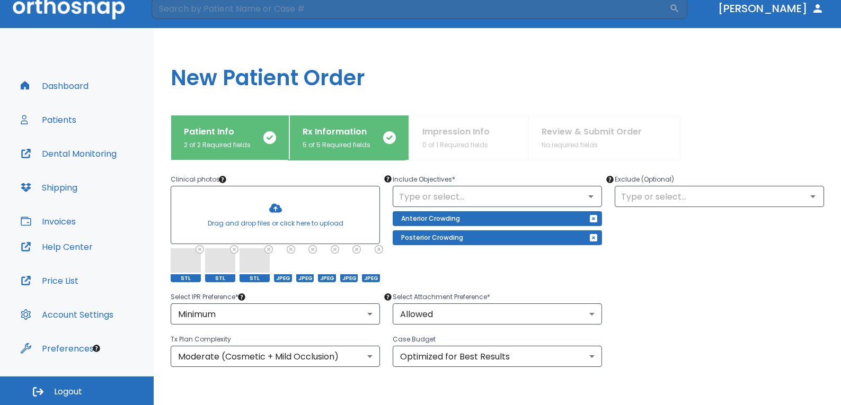
click at [602, 331] on div at bounding box center [713, 344] width 222 height 47
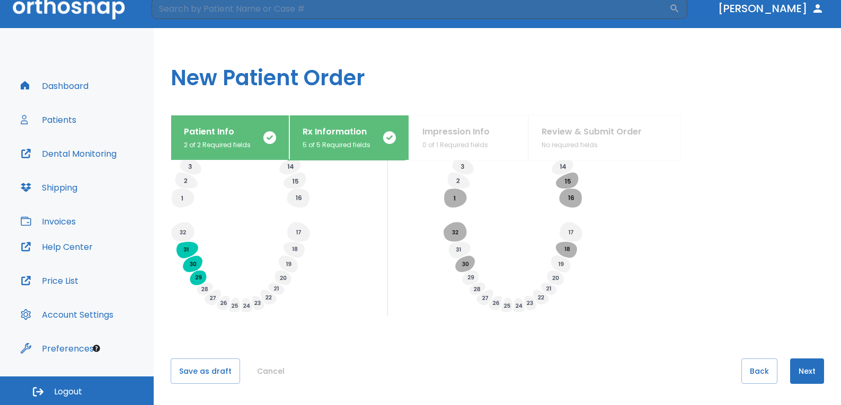
scroll to position [448, 0]
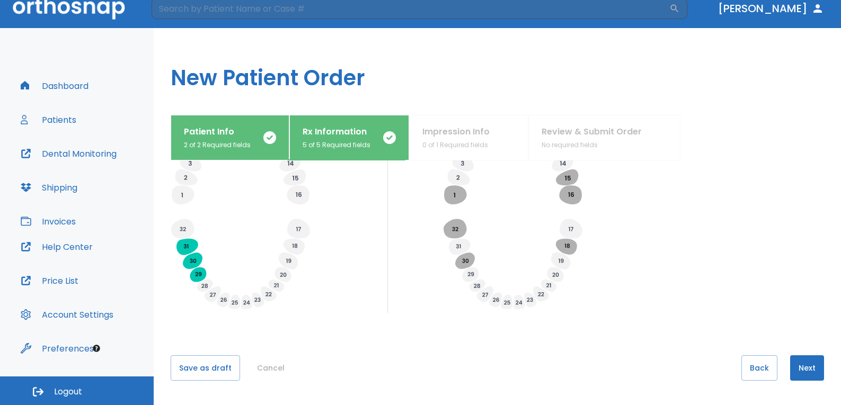
click at [803, 374] on button "Next" at bounding box center [807, 368] width 34 height 25
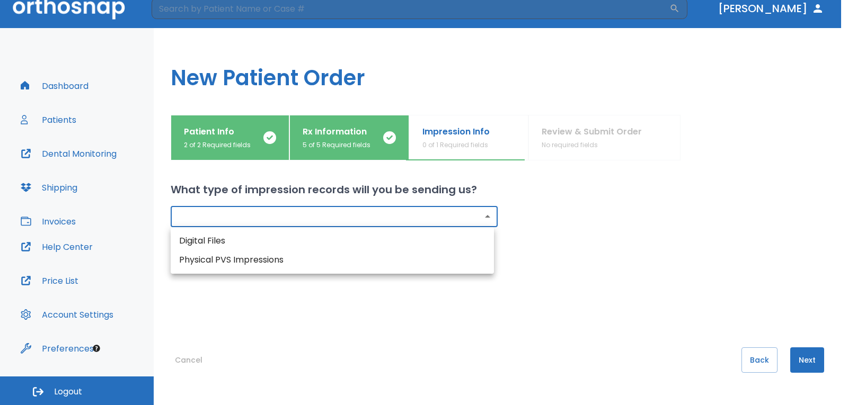
click at [362, 207] on body "​ [PERSON_NAME] Dashboard Patients Dental Monitoring Shipping Invoices Help Cen…" at bounding box center [424, 191] width 848 height 405
click at [267, 237] on li "Digital Files" at bounding box center [332, 241] width 323 height 19
type input "digital"
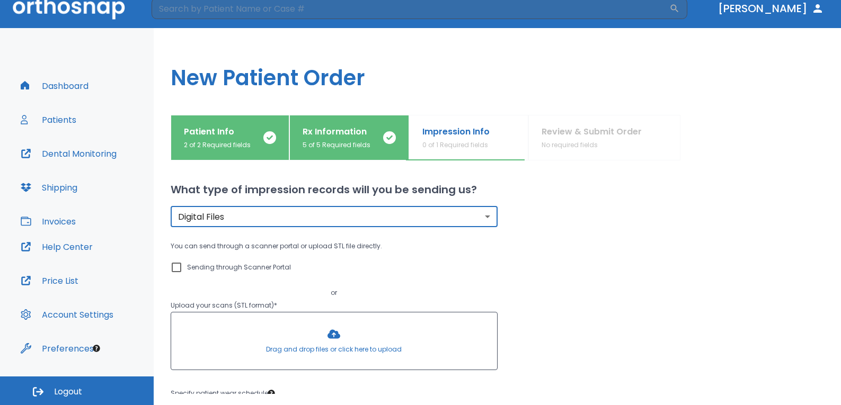
click at [317, 329] on div at bounding box center [334, 341] width 326 height 57
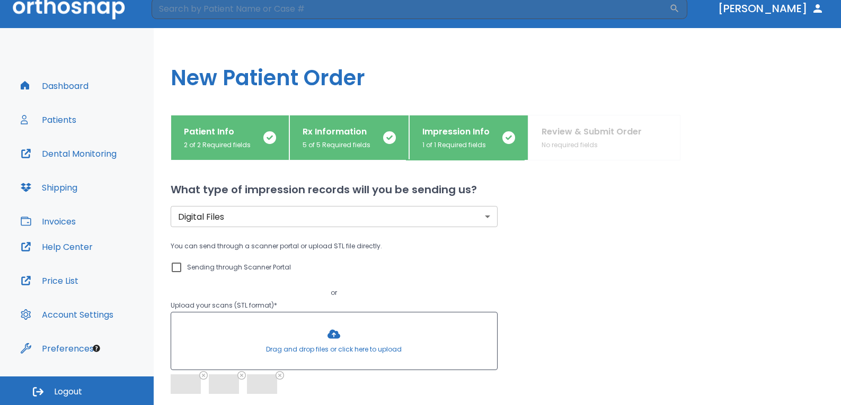
click at [607, 285] on div "You can send through a scanner portal or upload STL file directly. Sending thro…" at bounding box center [497, 324] width 653 height 169
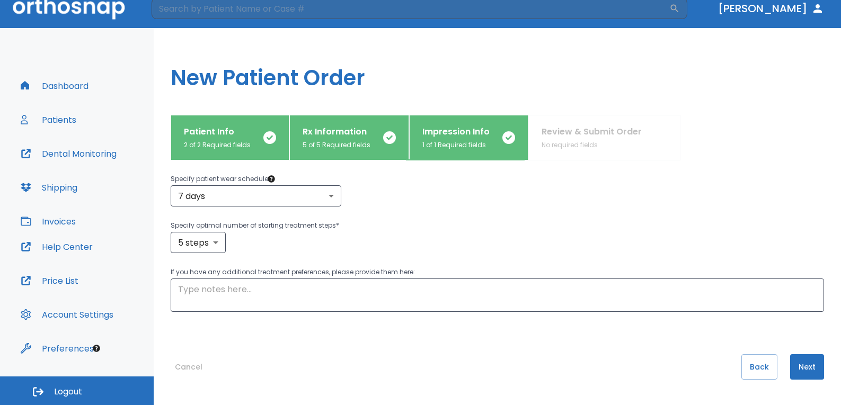
scroll to position [250, 0]
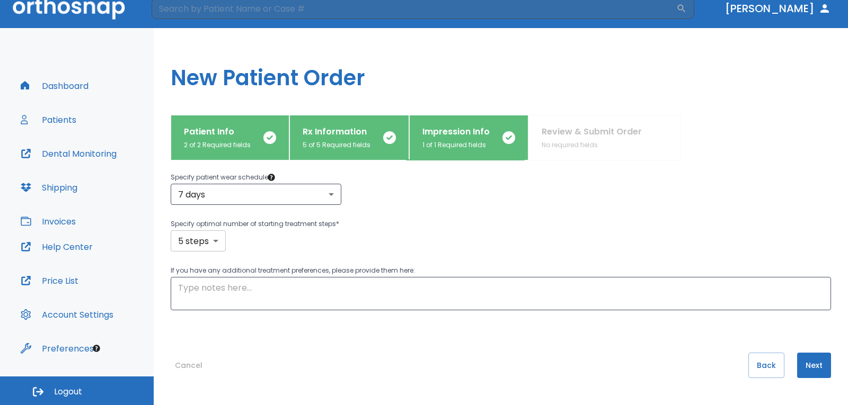
click at [198, 232] on body "​ [PERSON_NAME] Dashboard Patients Dental Monitoring Shipping Invoices Help Cen…" at bounding box center [424, 191] width 848 height 405
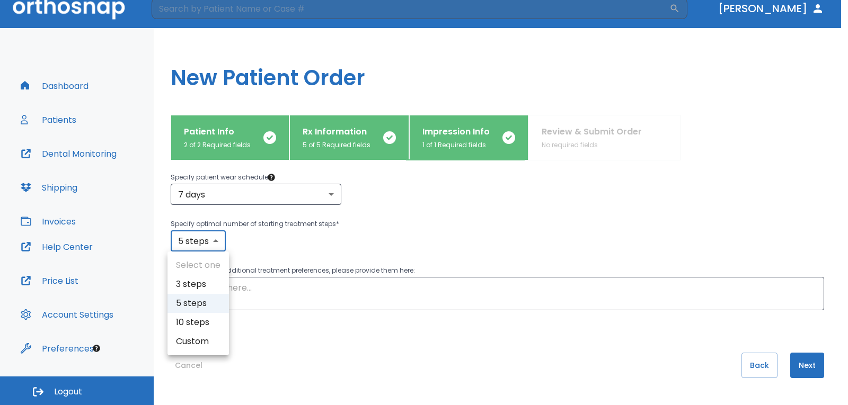
click at [403, 243] on div at bounding box center [424, 202] width 848 height 405
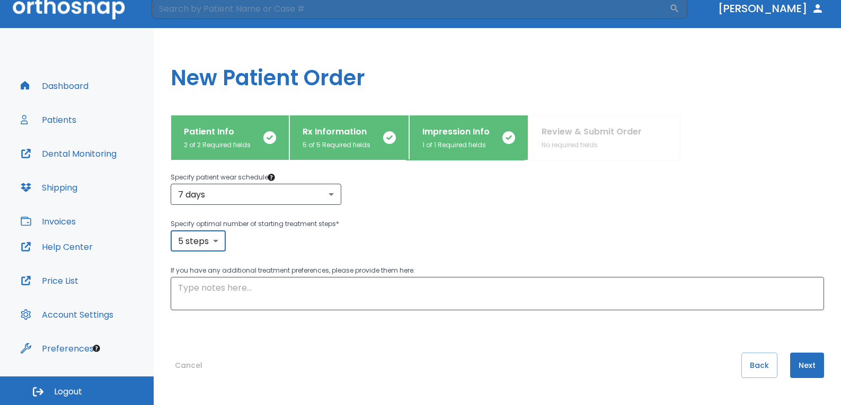
click at [800, 374] on button "Next" at bounding box center [807, 365] width 34 height 25
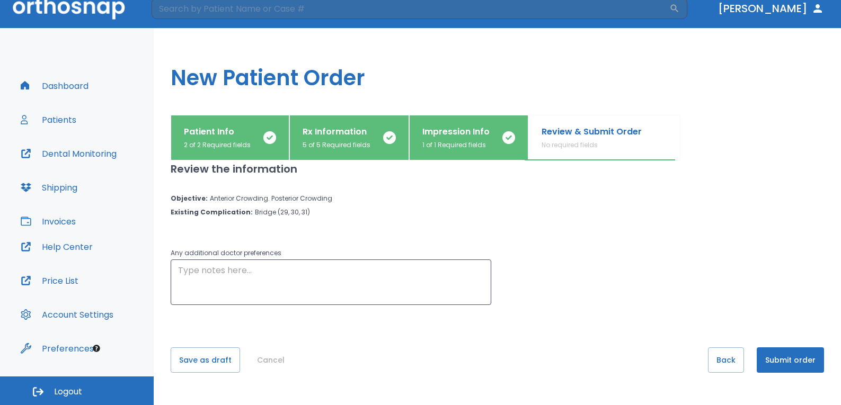
scroll to position [0, 0]
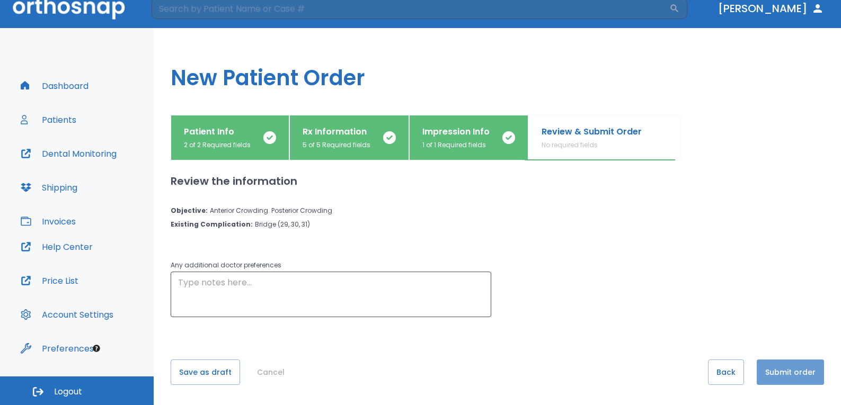
click at [807, 373] on button "Submit order" at bounding box center [790, 372] width 67 height 25
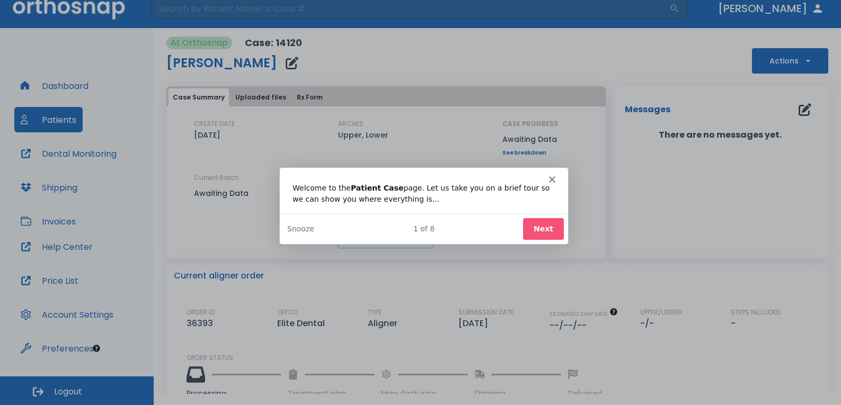
click at [544, 225] on button "Next" at bounding box center [542, 228] width 41 height 22
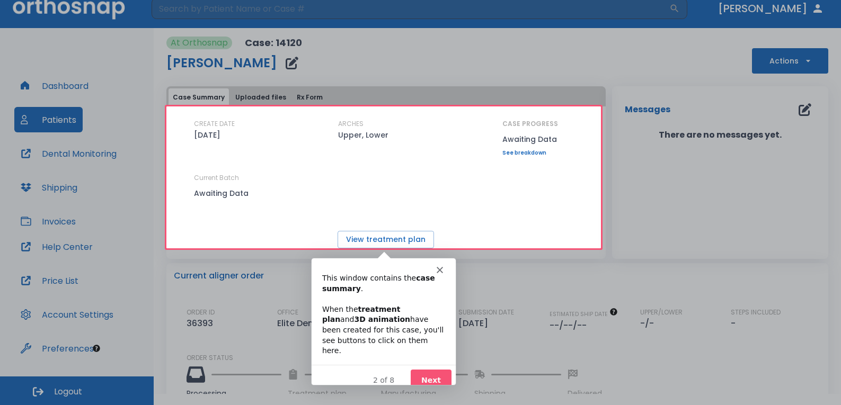
click at [442, 271] on icon "Close" at bounding box center [439, 270] width 6 height 6
